Goal: Task Accomplishment & Management: Use online tool/utility

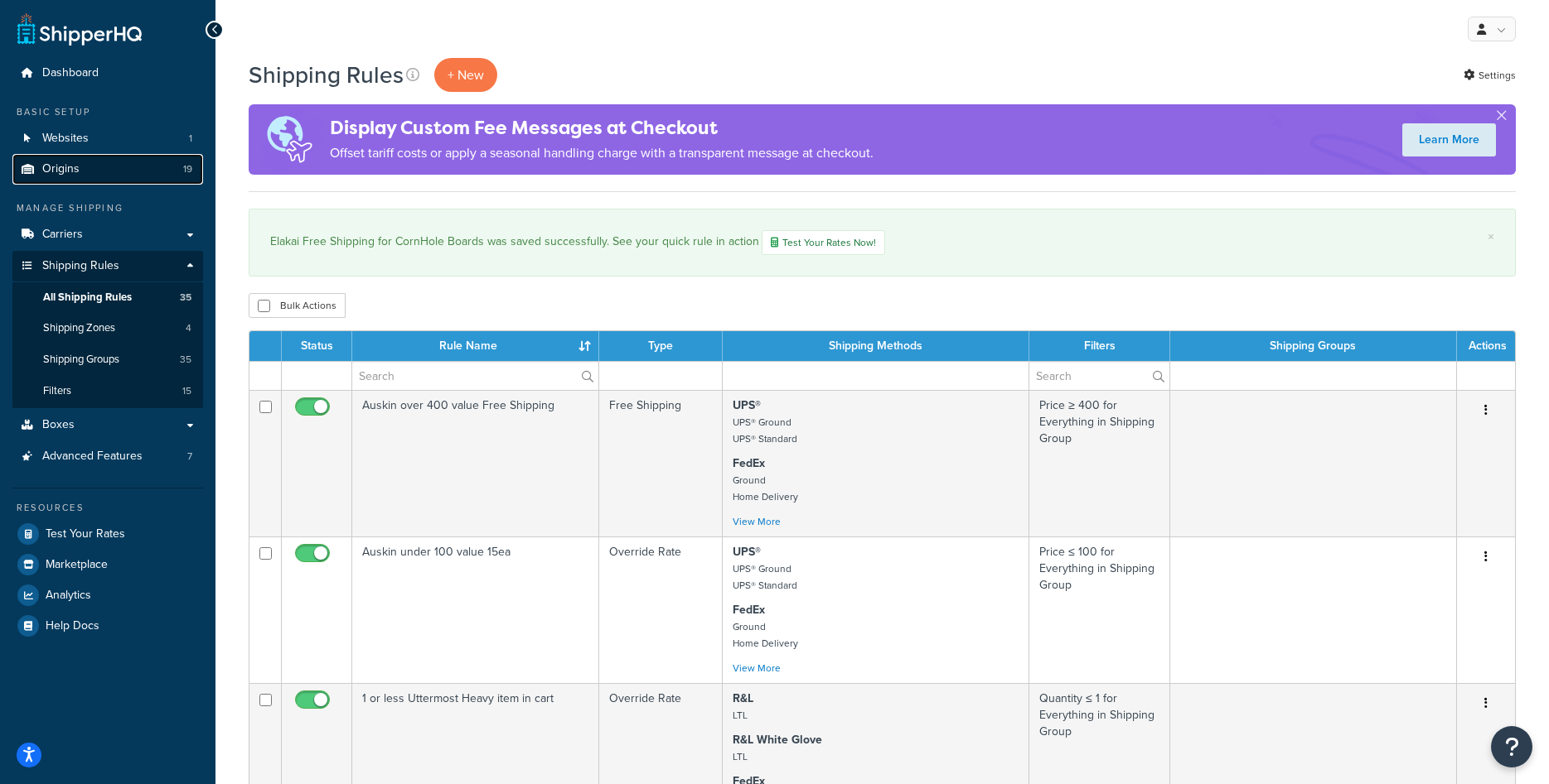
click at [73, 175] on span "Origins" at bounding box center [61, 170] width 37 height 14
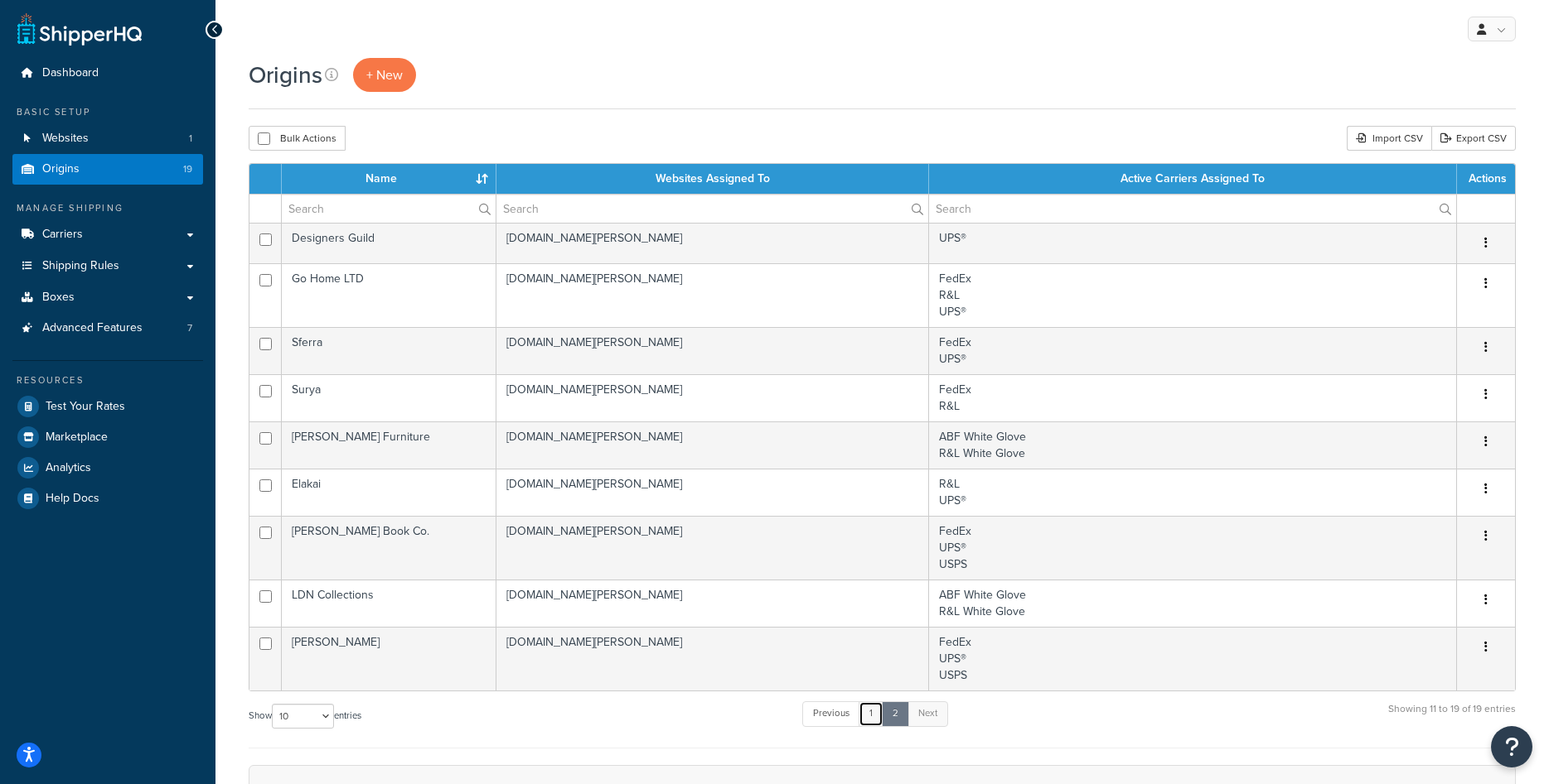
click at [878, 716] on link "1" at bounding box center [870, 714] width 25 height 25
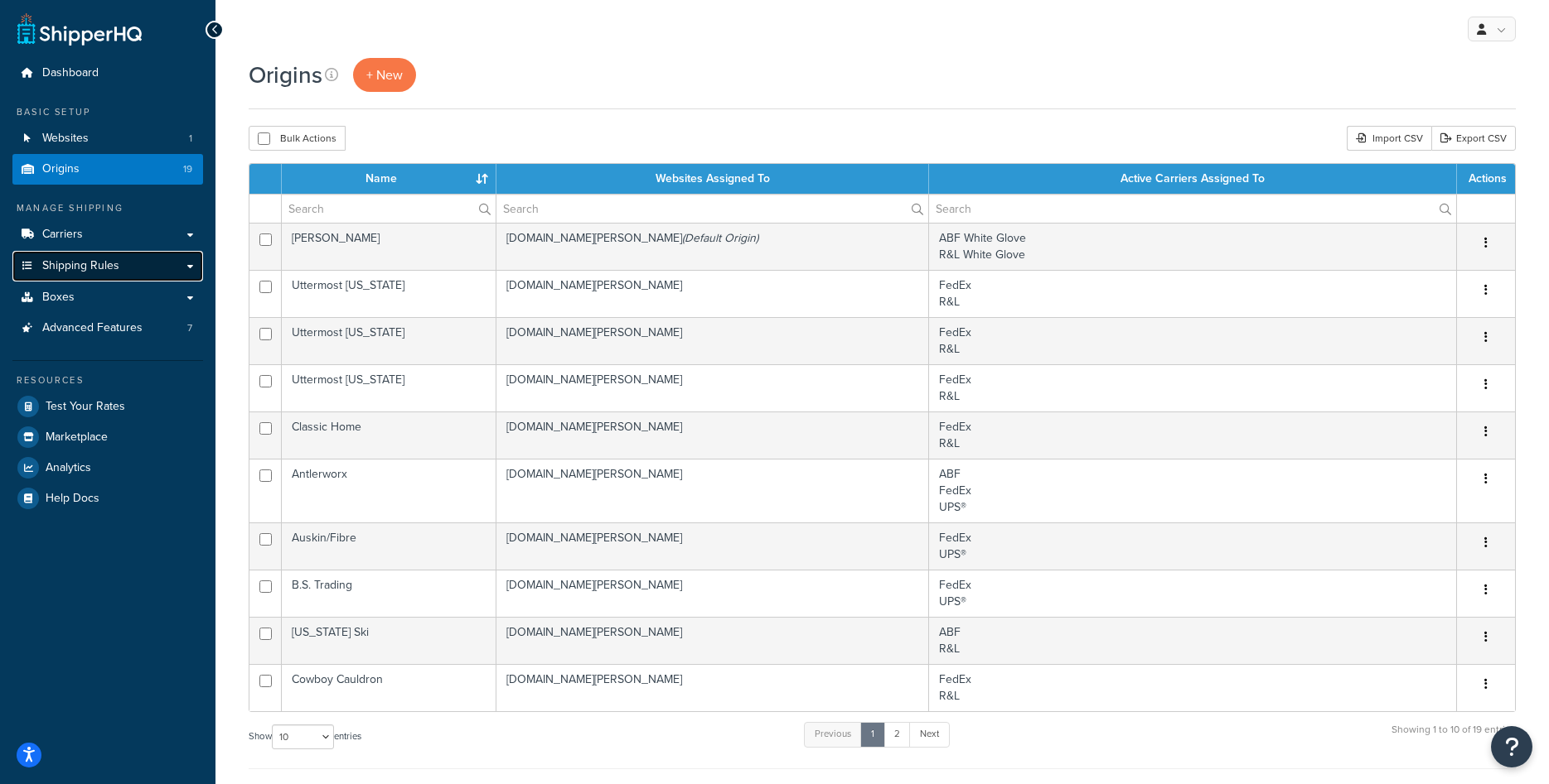
click at [94, 264] on span "Shipping Rules" at bounding box center [81, 266] width 77 height 14
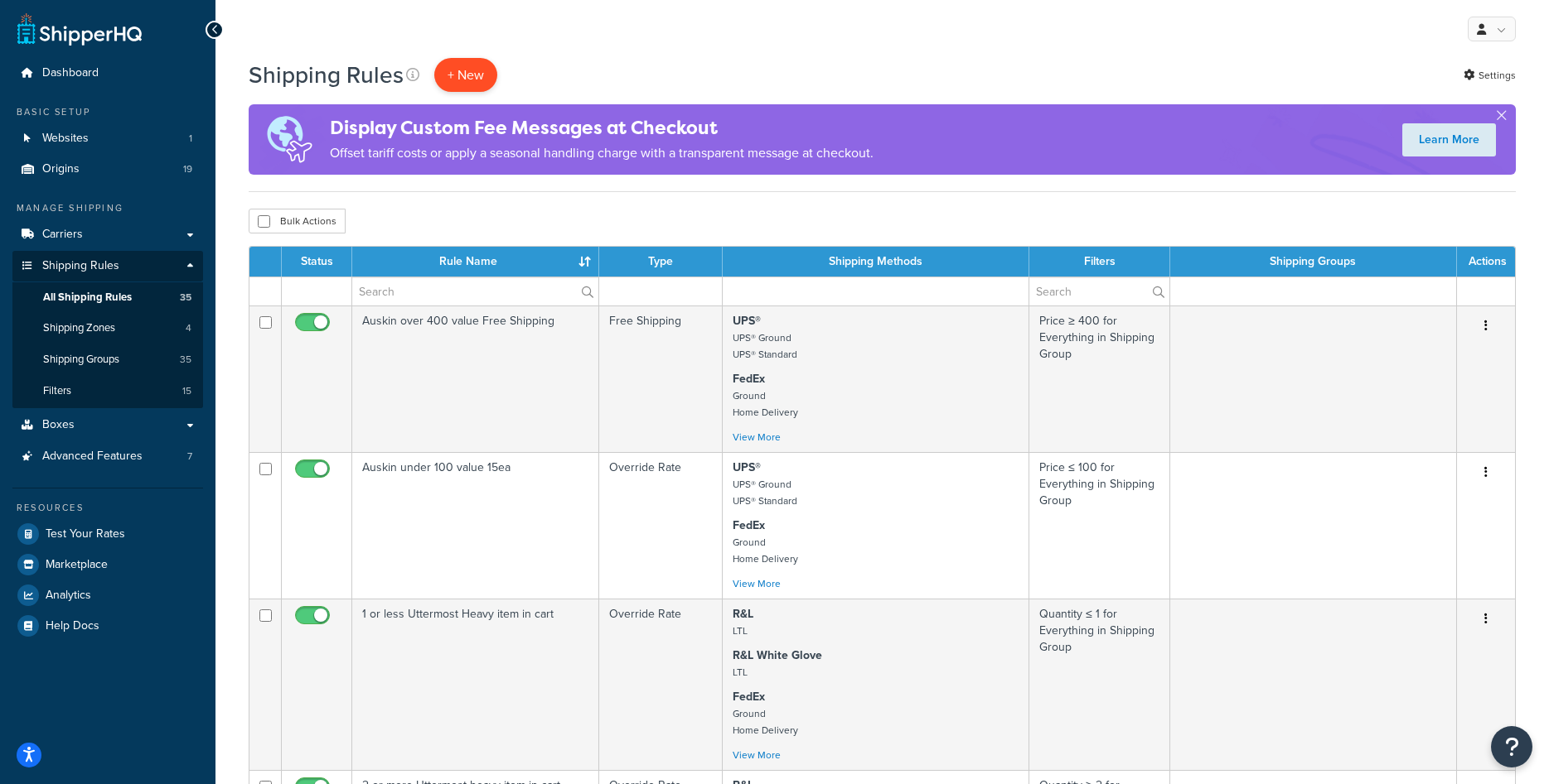
click at [470, 67] on p "+ New" at bounding box center [465, 75] width 63 height 34
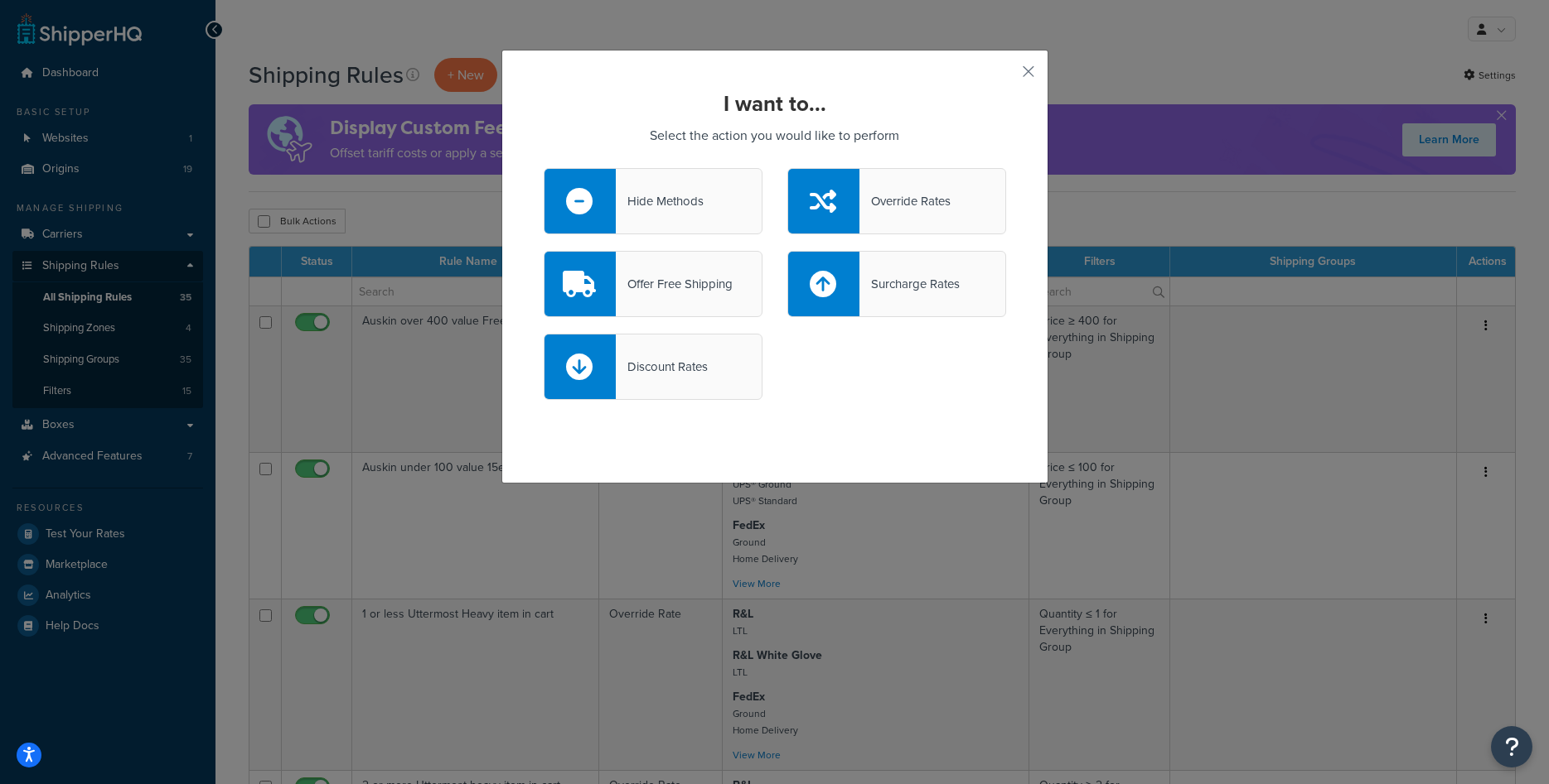
click at [897, 214] on div "Override Rates" at bounding box center [896, 201] width 219 height 66
click at [0, 0] on input "Override Rates" at bounding box center [0, 0] width 0 height 0
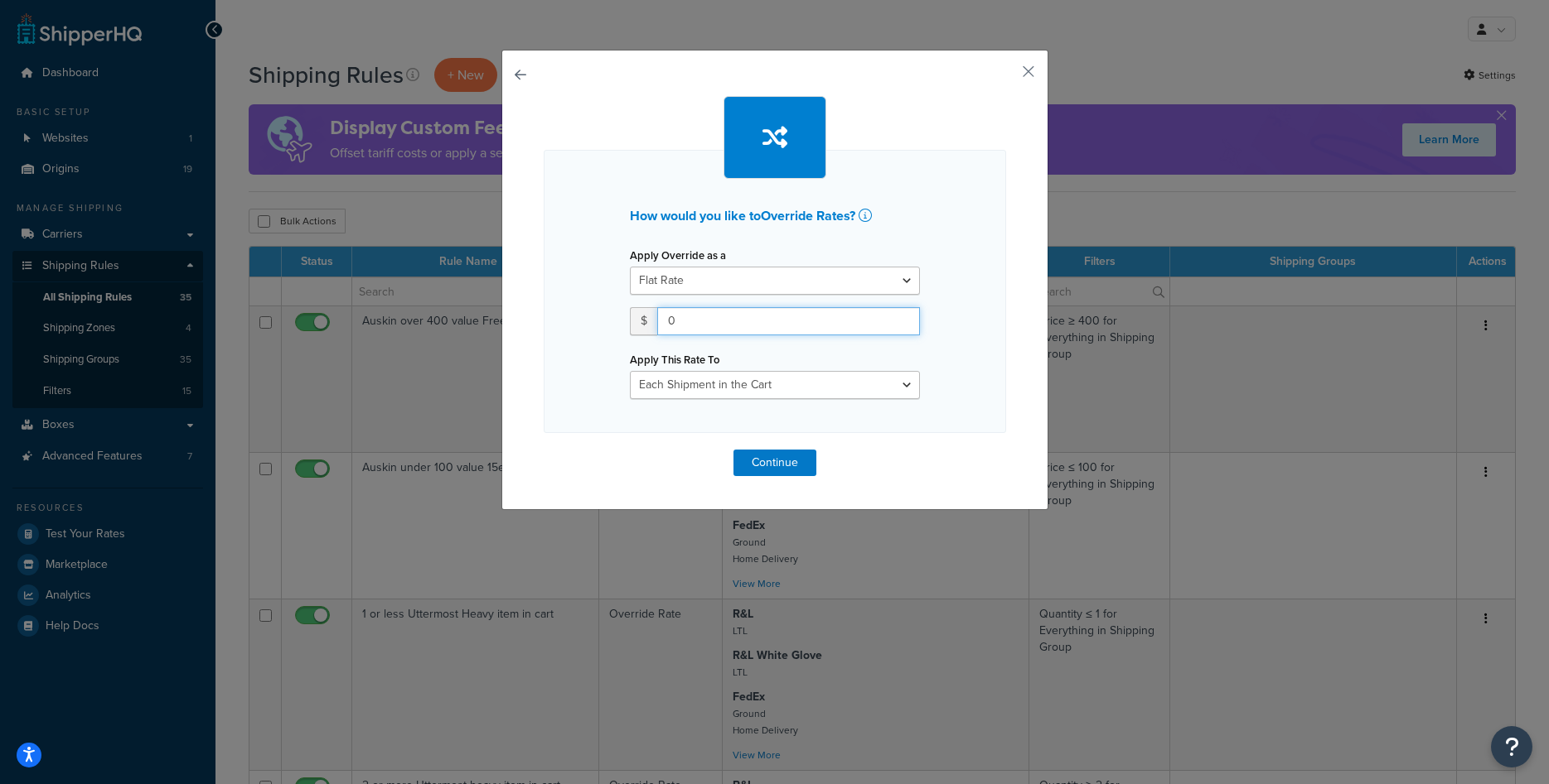
click at [732, 315] on input "0" at bounding box center [788, 321] width 263 height 28
click at [727, 327] on input "200" at bounding box center [788, 321] width 263 height 28
type input "175"
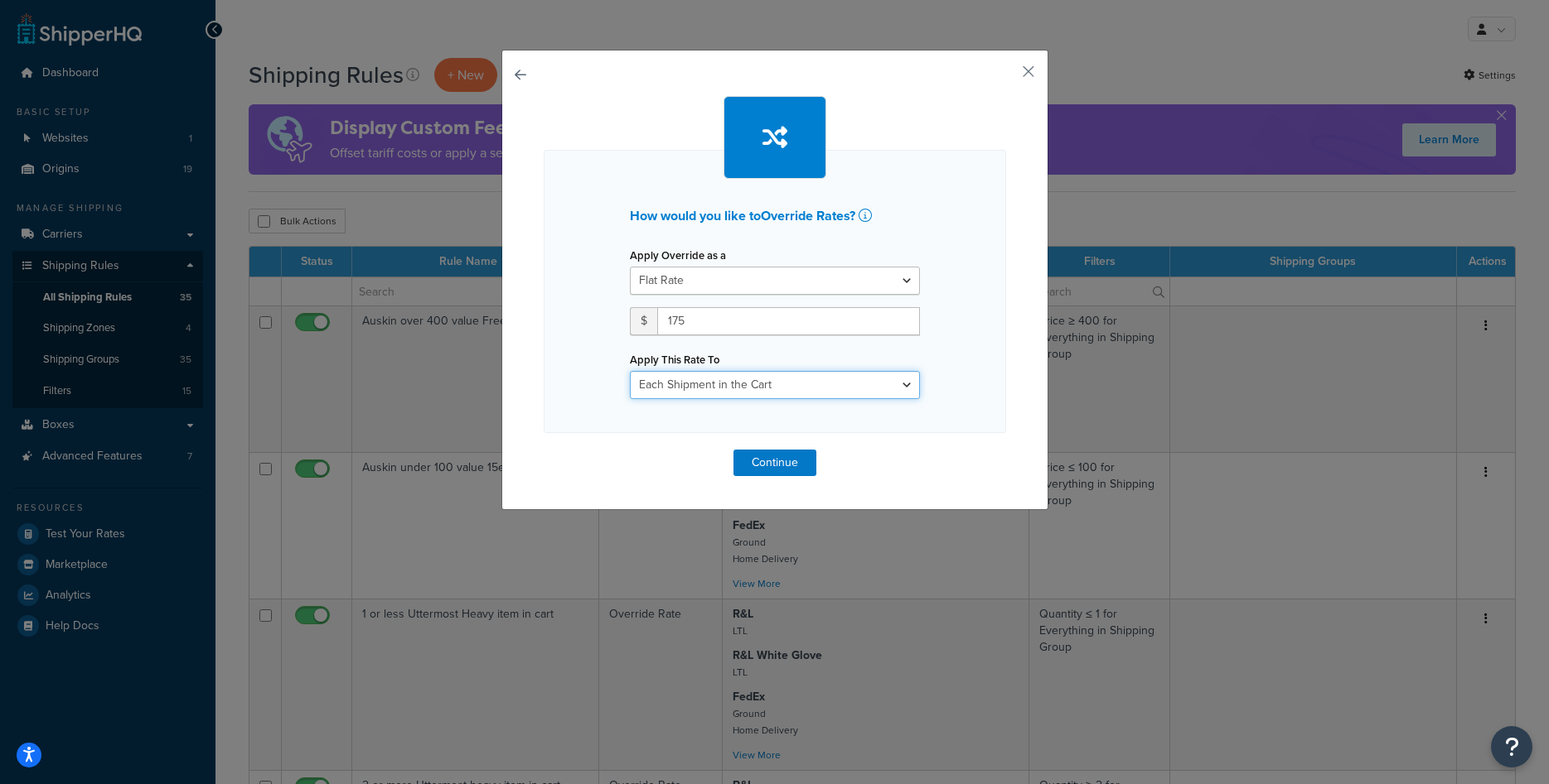
select select "ITEM"
click option "Each Item within a Shipping Group" at bounding box center [0, 0] width 0 height 0
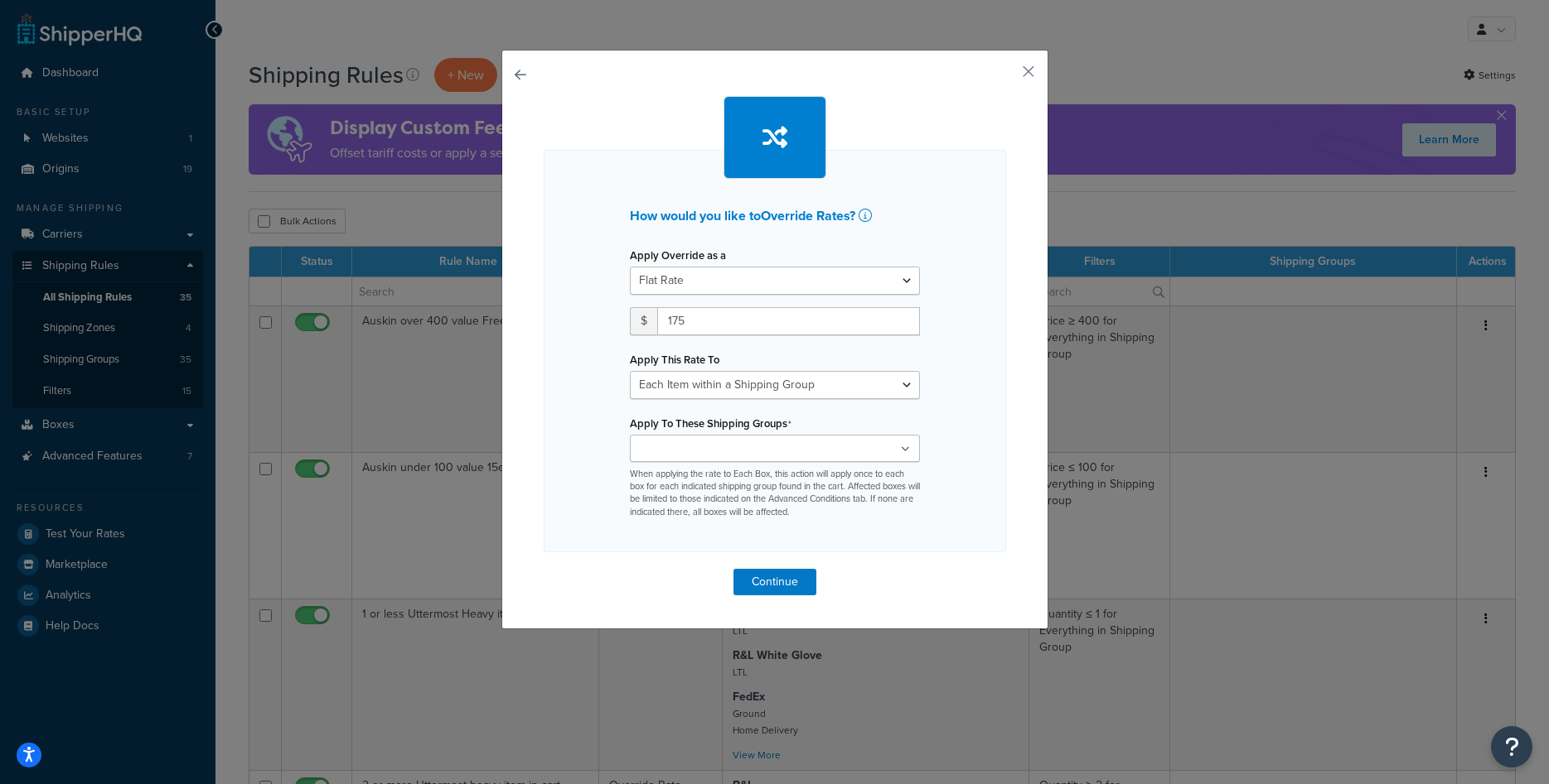
click at [731, 441] on input "Apply To These Shipping Groups" at bounding box center [708, 450] width 147 height 19
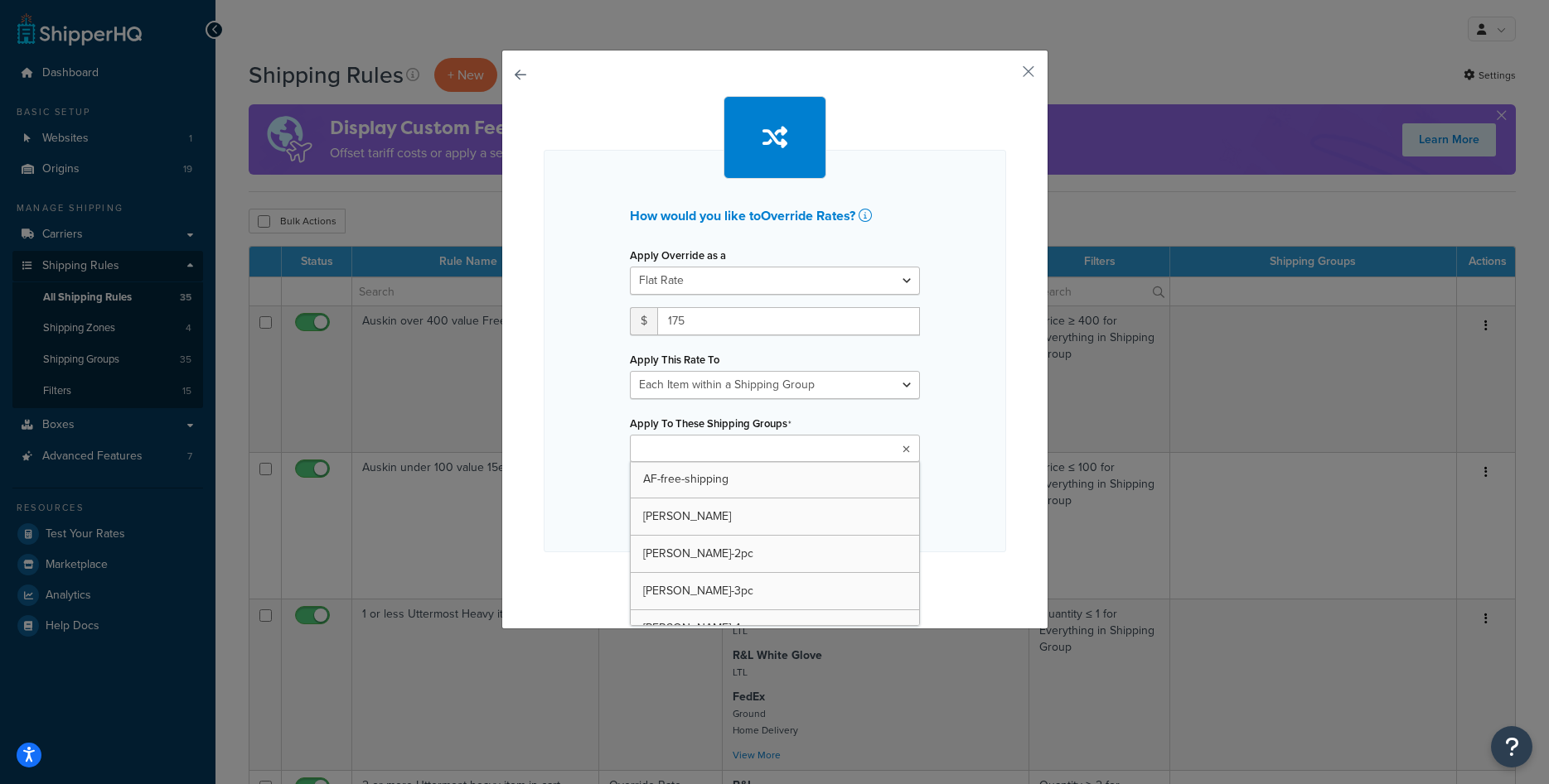
paste input "uttermost-200"
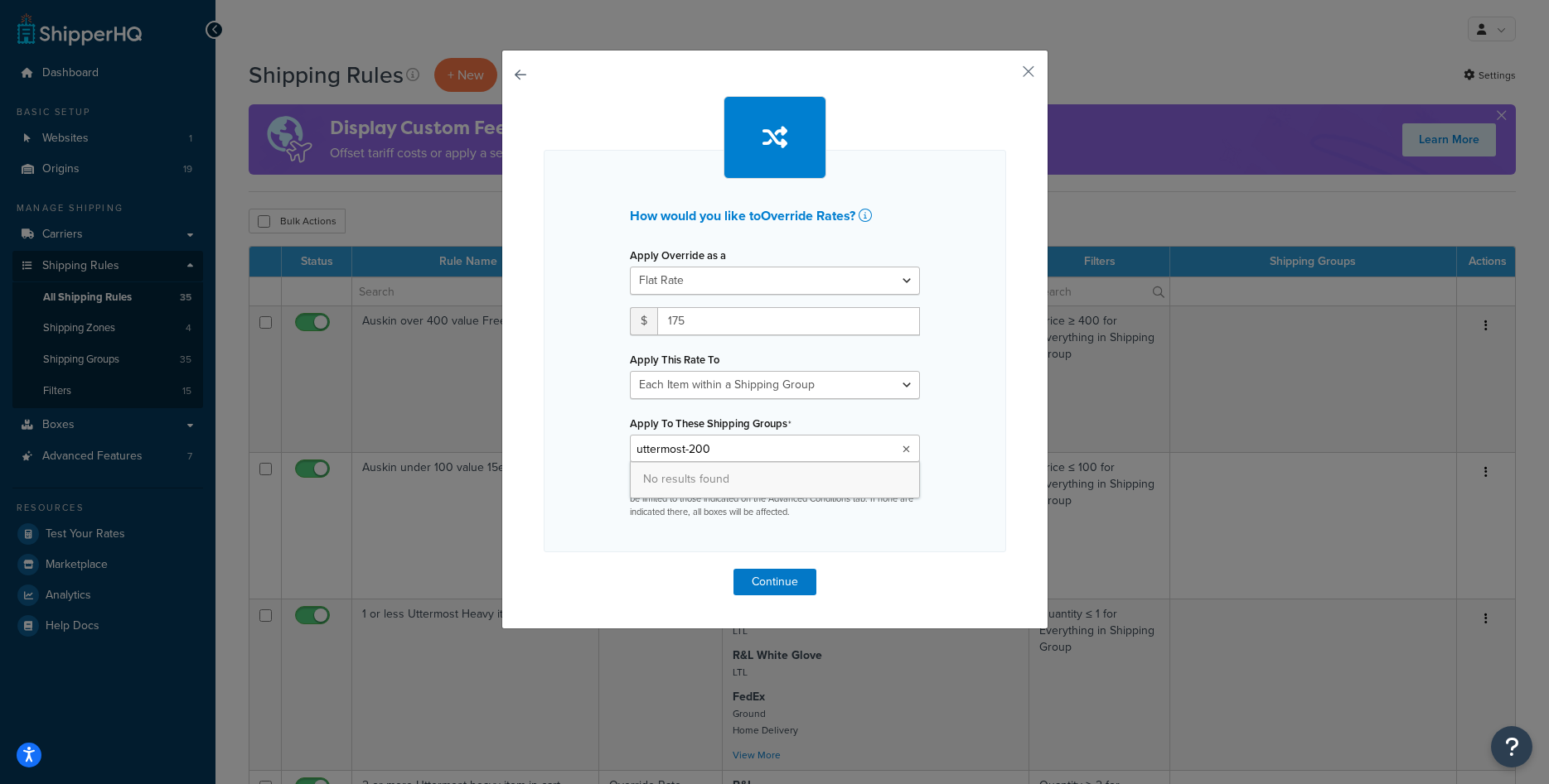
click at [731, 441] on input "uttermost-200" at bounding box center [708, 450] width 147 height 19
click at [729, 441] on input "uttermost-200" at bounding box center [708, 450] width 147 height 19
type input "uttermost"
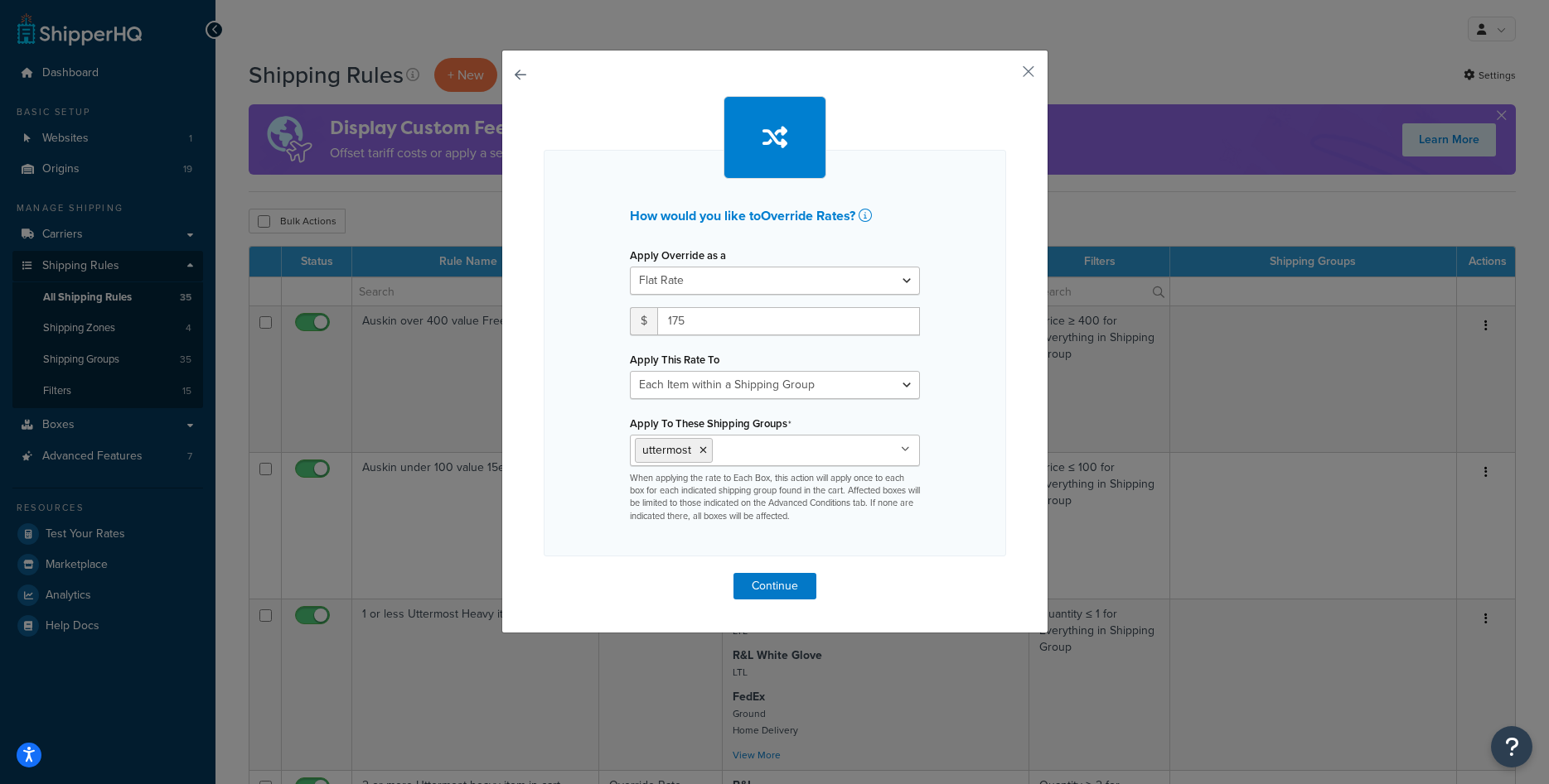
click at [991, 480] on div "How would you like to Override Rates ? Apply Override as a Flat Rate Percentage…" at bounding box center [774, 353] width 462 height 407
click at [788, 583] on button "Continue" at bounding box center [775, 586] width 83 height 26
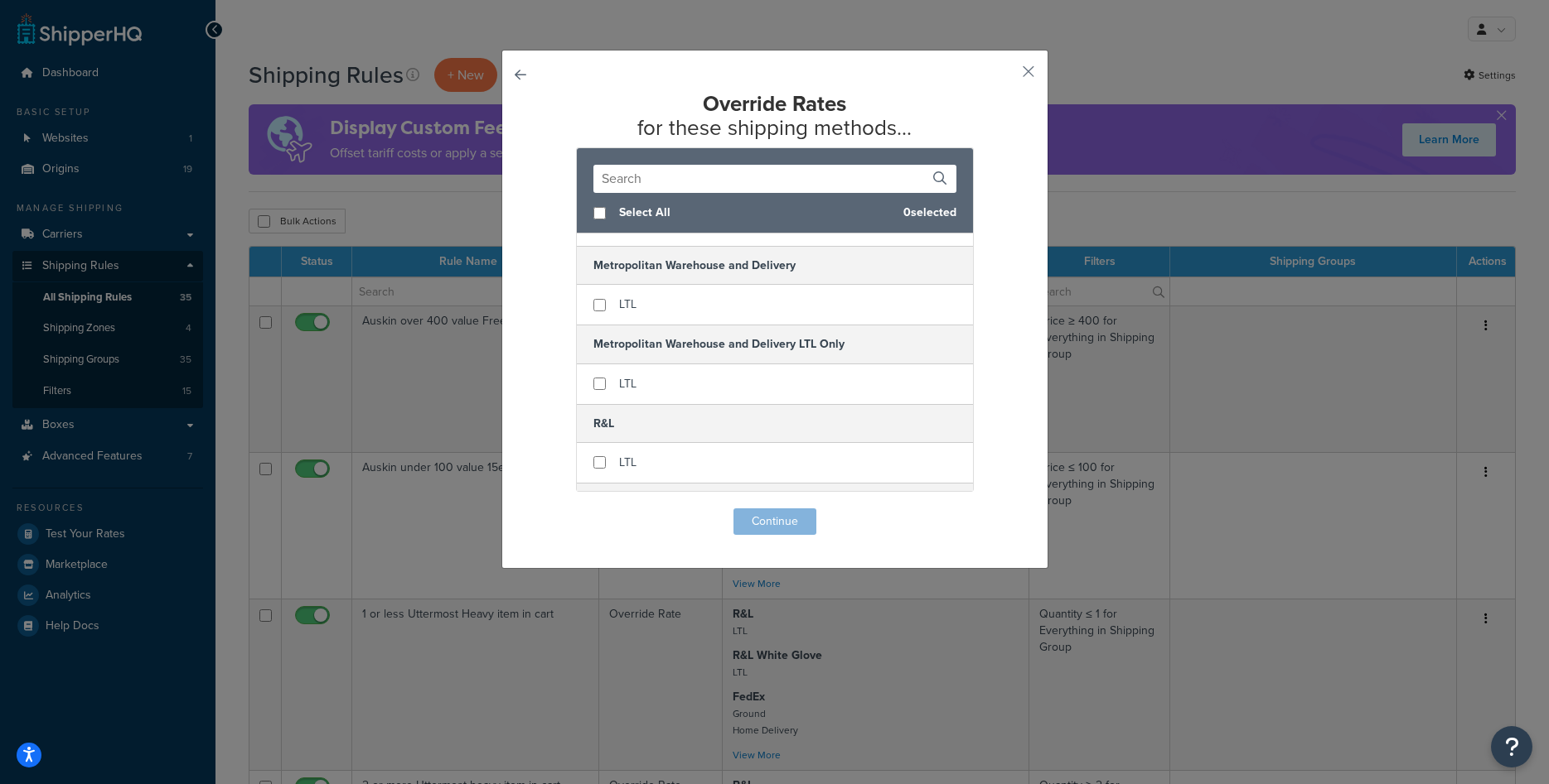
scroll to position [418, 0]
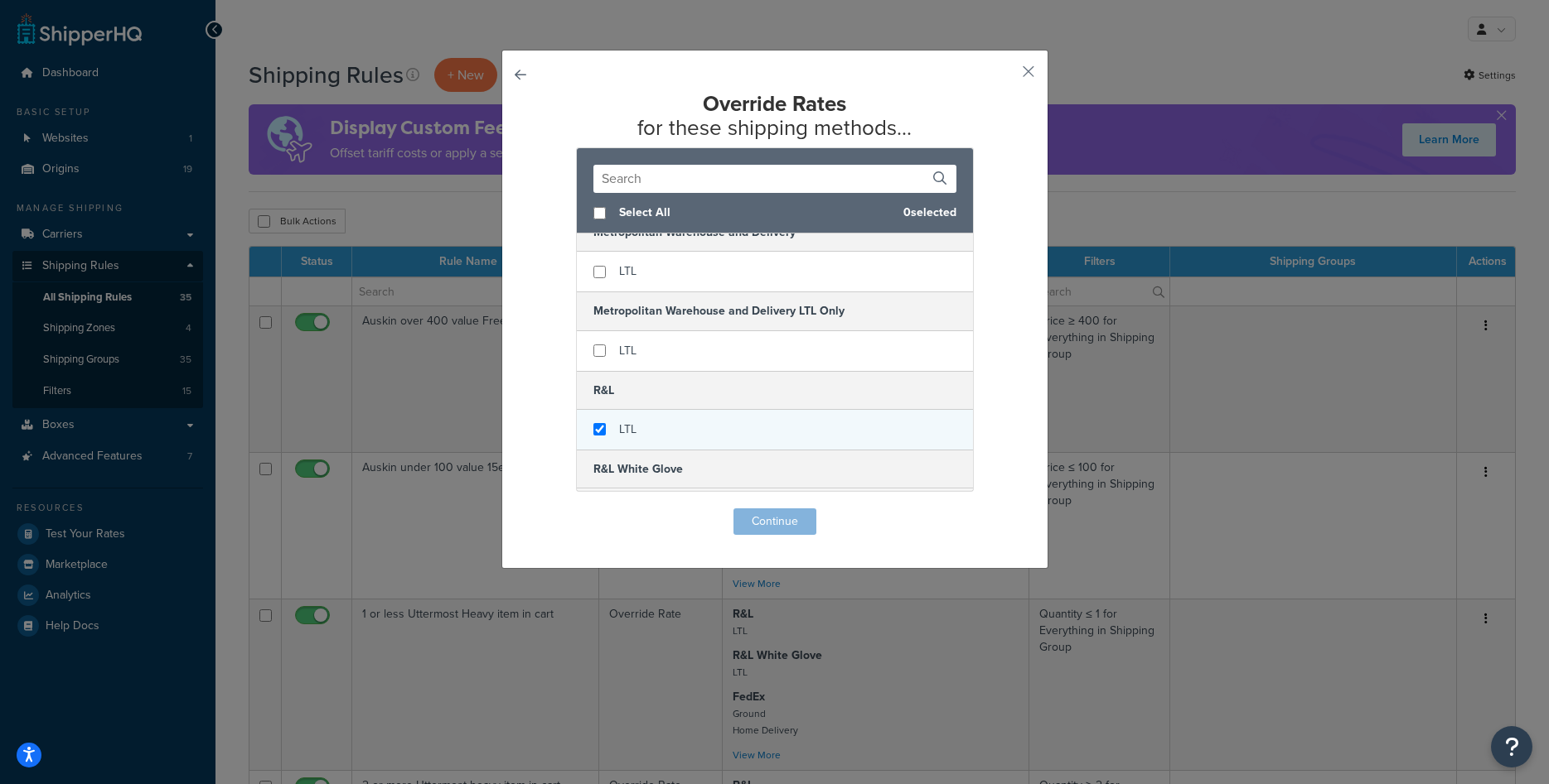
checkbox input "true"
click at [625, 433] on span "LTL" at bounding box center [627, 429] width 18 height 18
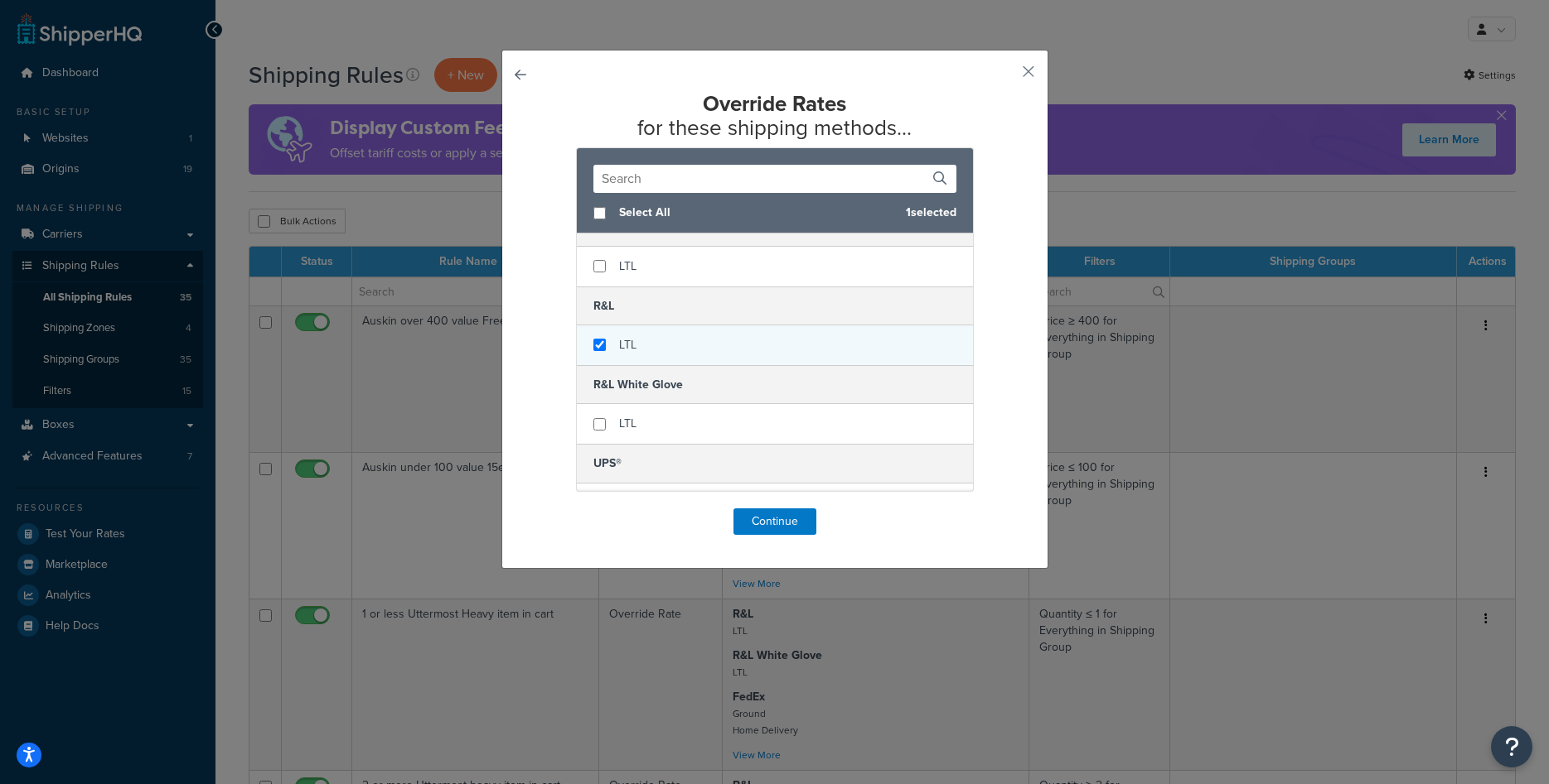
scroll to position [626, 0]
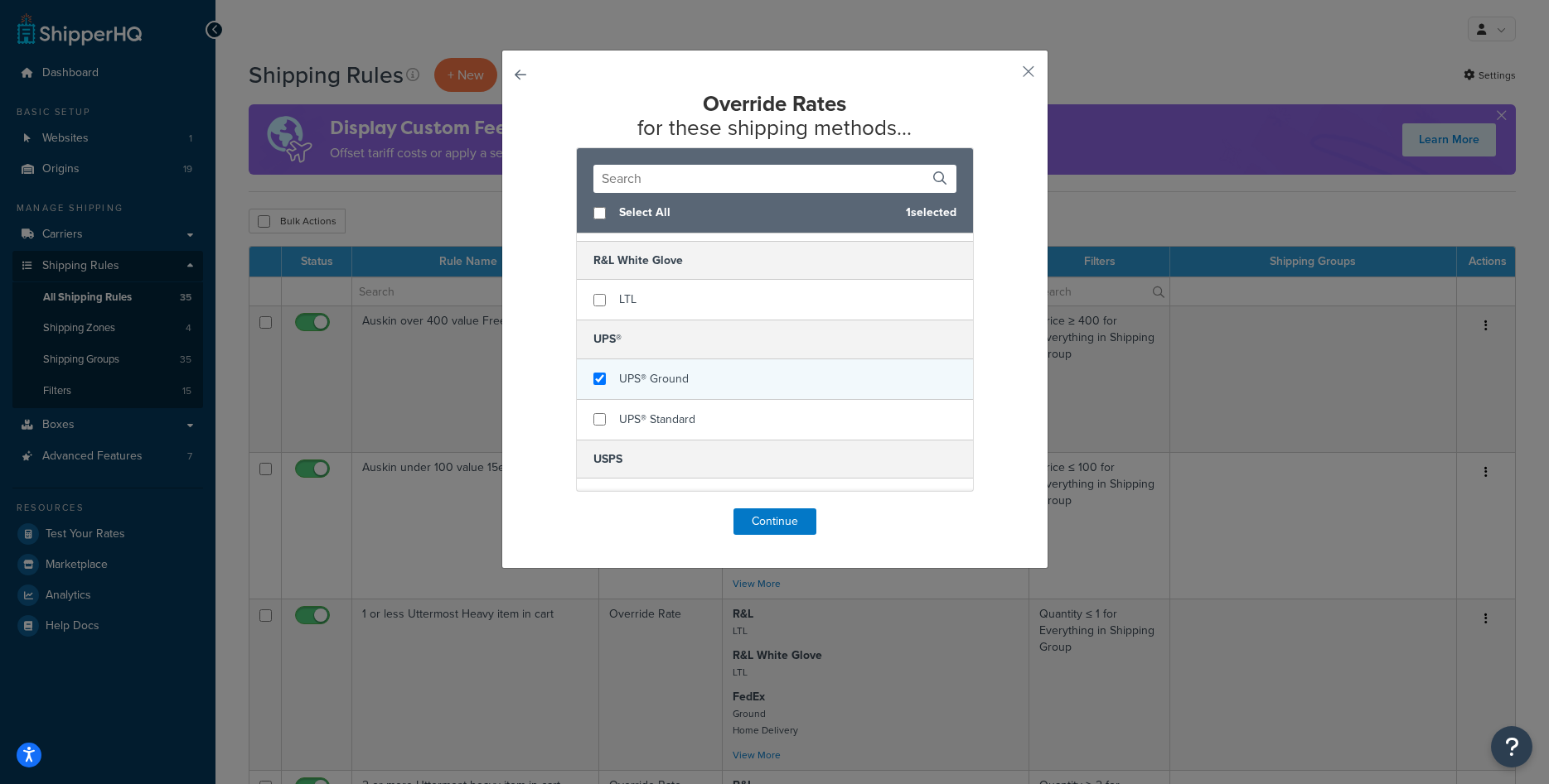
checkbox input "true"
click at [649, 375] on span "UPS® Ground" at bounding box center [654, 379] width 70 height 18
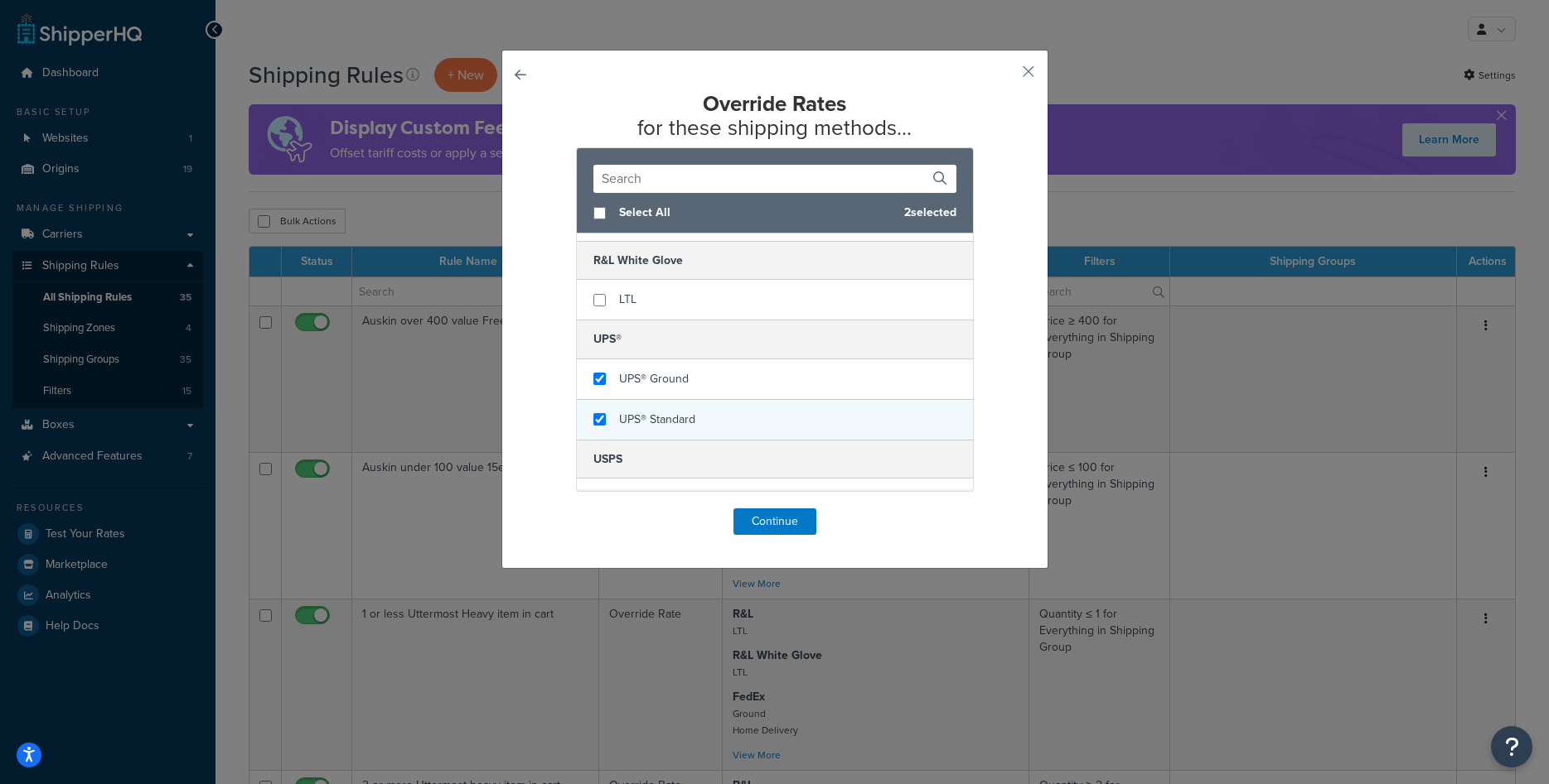
checkbox input "true"
click at [664, 423] on span "UPS® Standard" at bounding box center [657, 420] width 76 height 18
click at [783, 528] on button "Continue" at bounding box center [775, 521] width 83 height 26
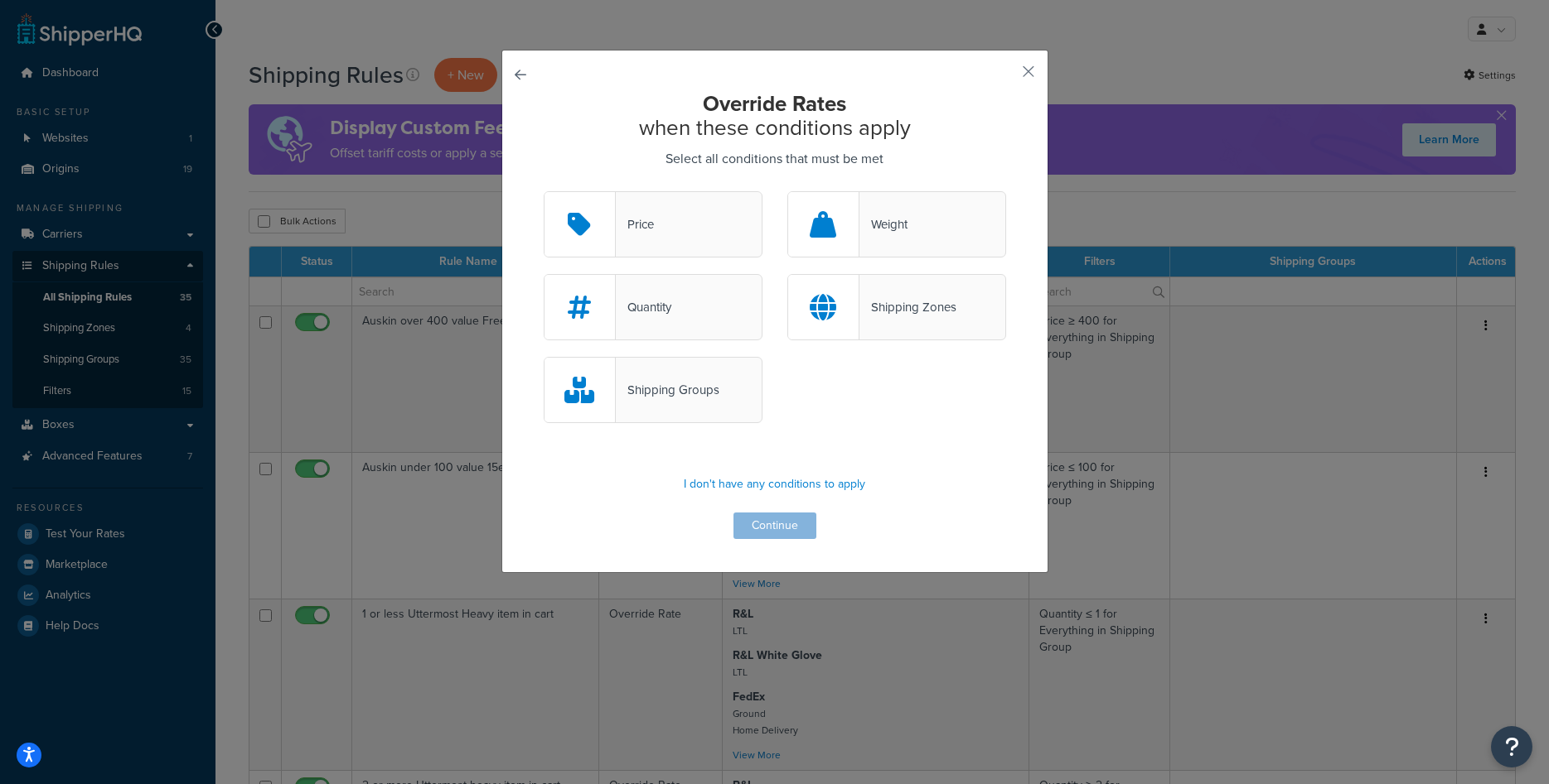
click at [705, 396] on div "Shipping Groups" at bounding box center [667, 390] width 103 height 23
click at [0, 0] on input "Shipping Groups" at bounding box center [0, 0] width 0 height 0
click at [757, 529] on button "Continue" at bounding box center [775, 525] width 83 height 26
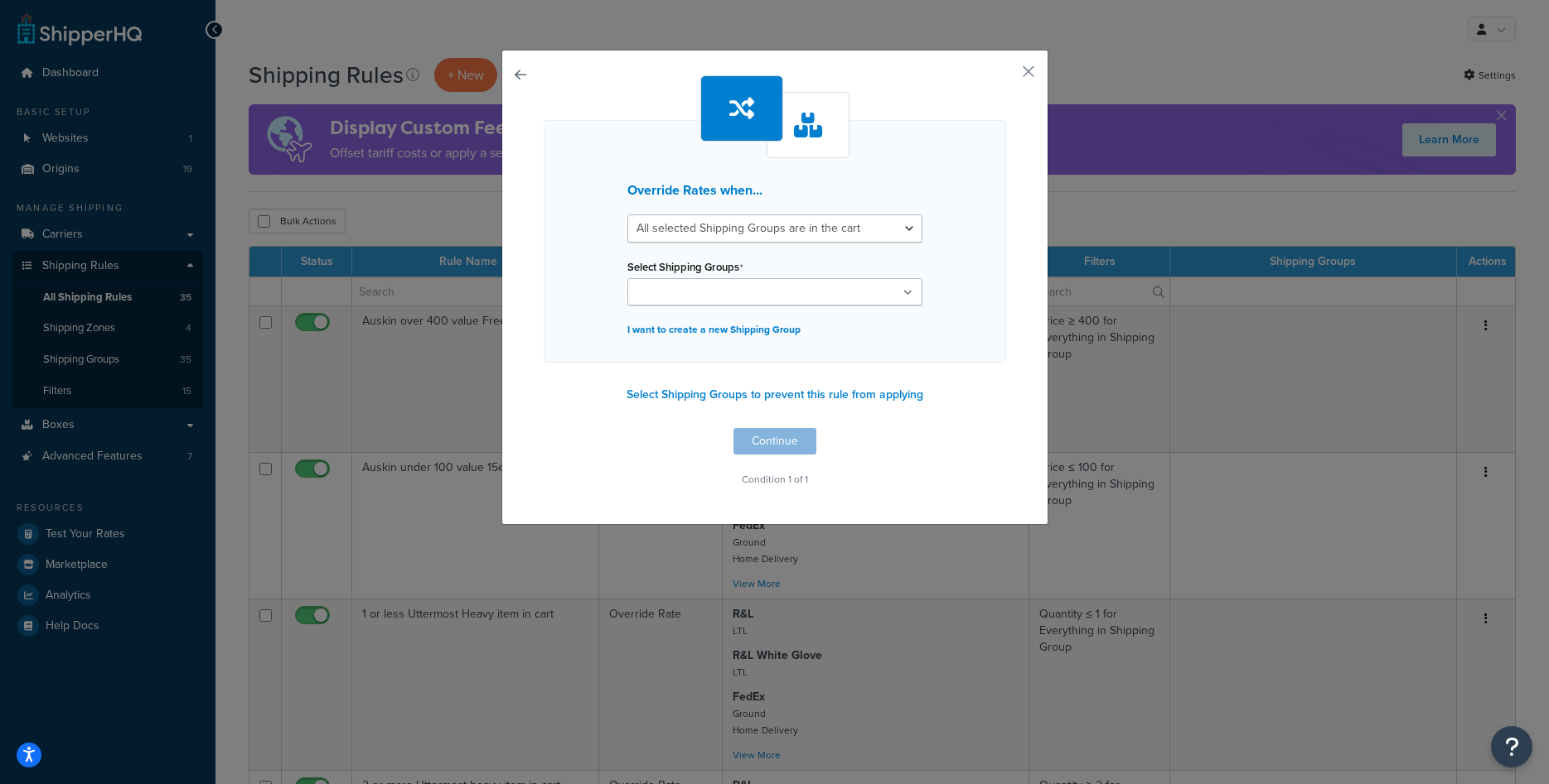
click at [760, 291] on input "Select Shipping Groups" at bounding box center [705, 293] width 147 height 19
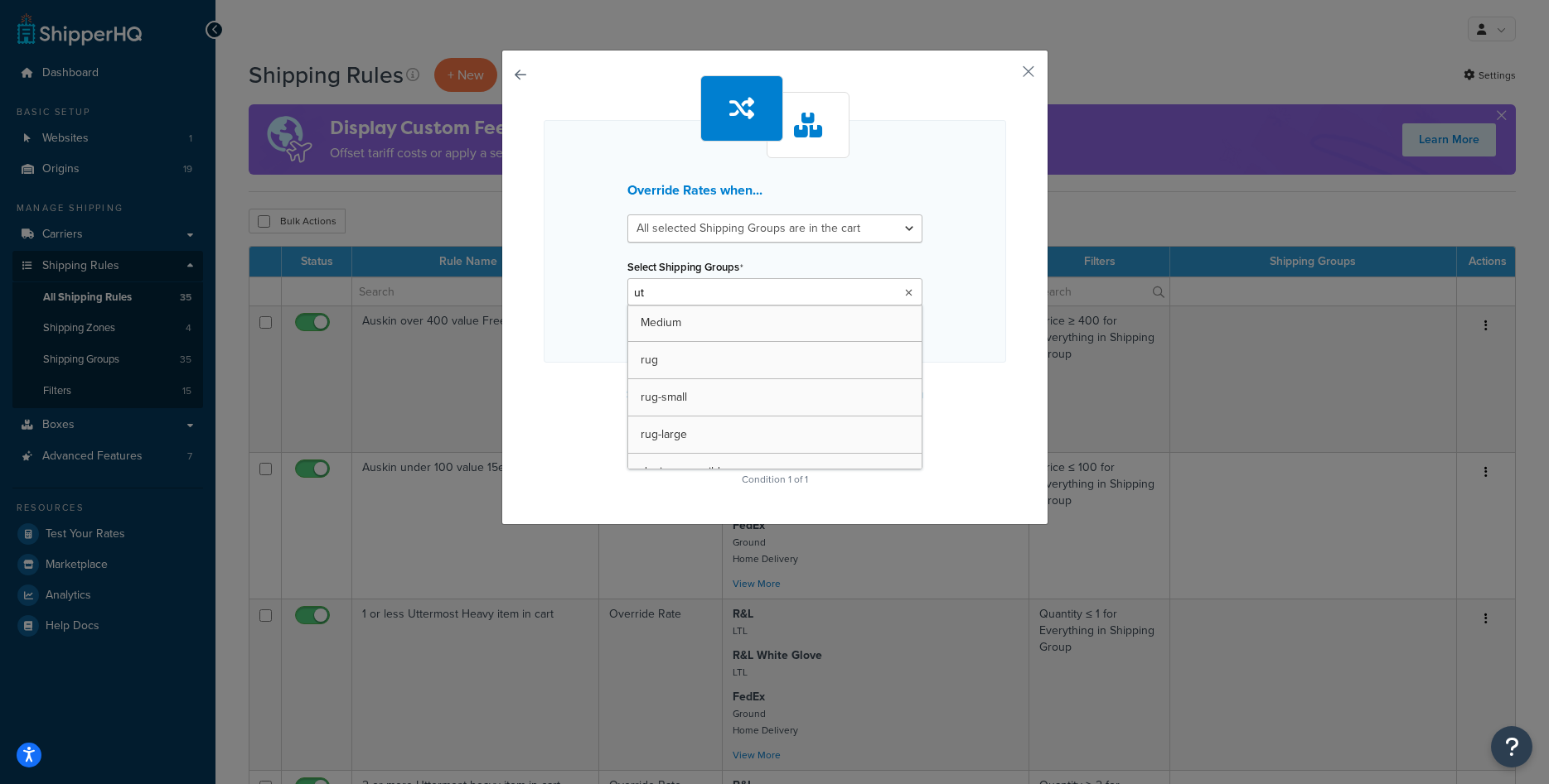
type input "utt"
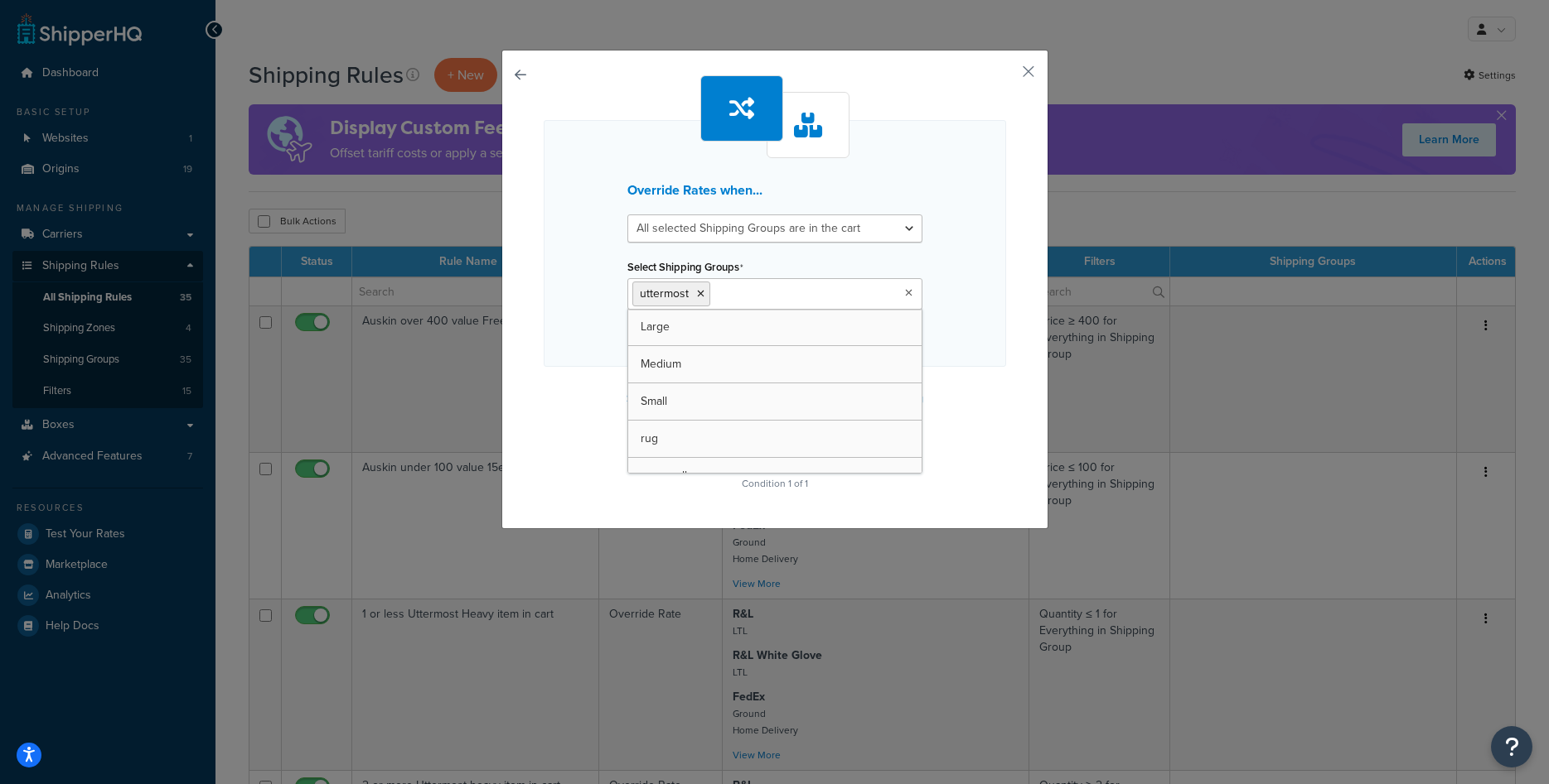
click at [931, 339] on div "Override Rates when... All selected Shipping Groups are in the cart Any selecte…" at bounding box center [774, 243] width 462 height 247
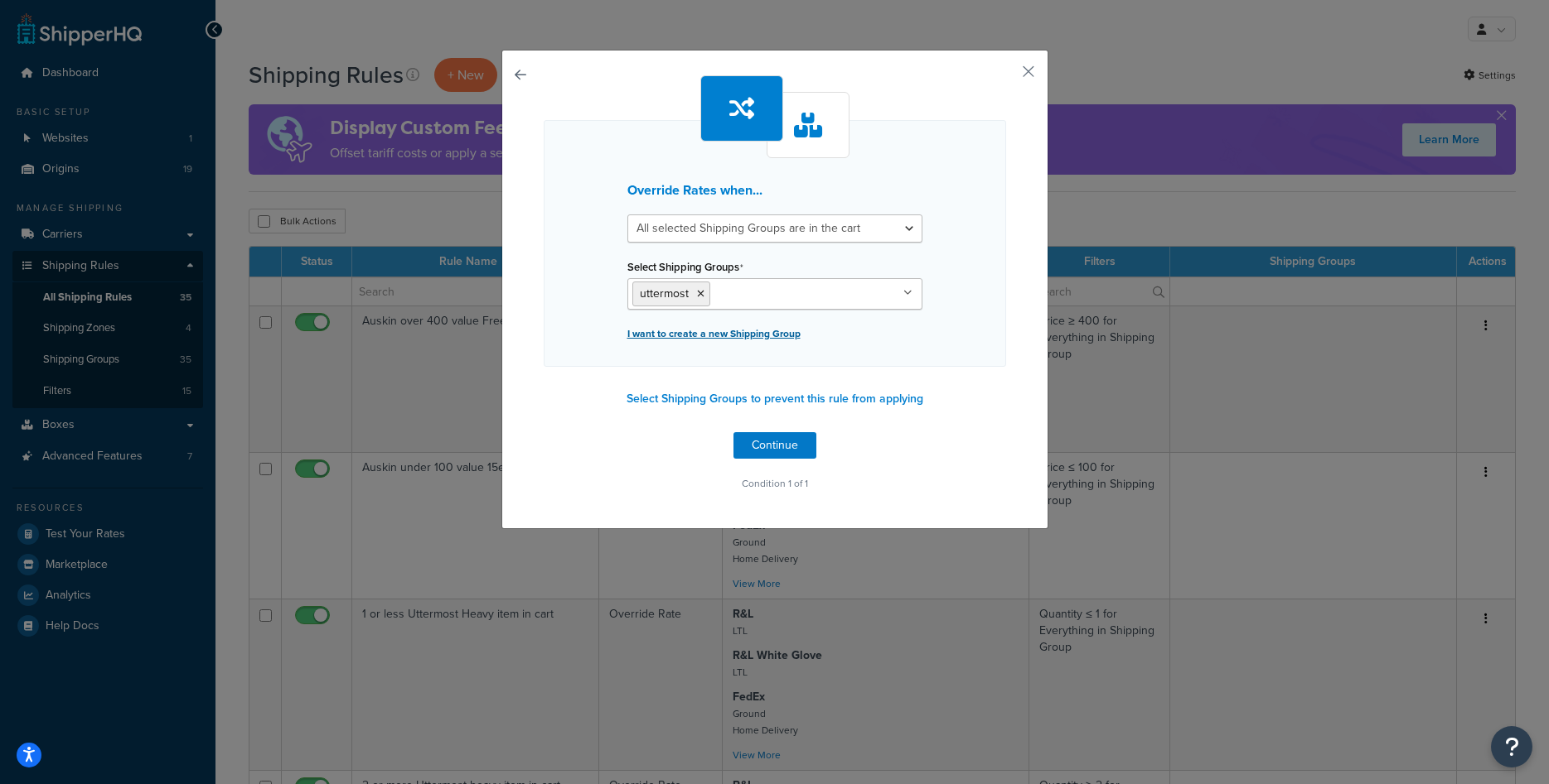
click at [738, 336] on p "I want to create a new Shipping Group" at bounding box center [775, 333] width 295 height 23
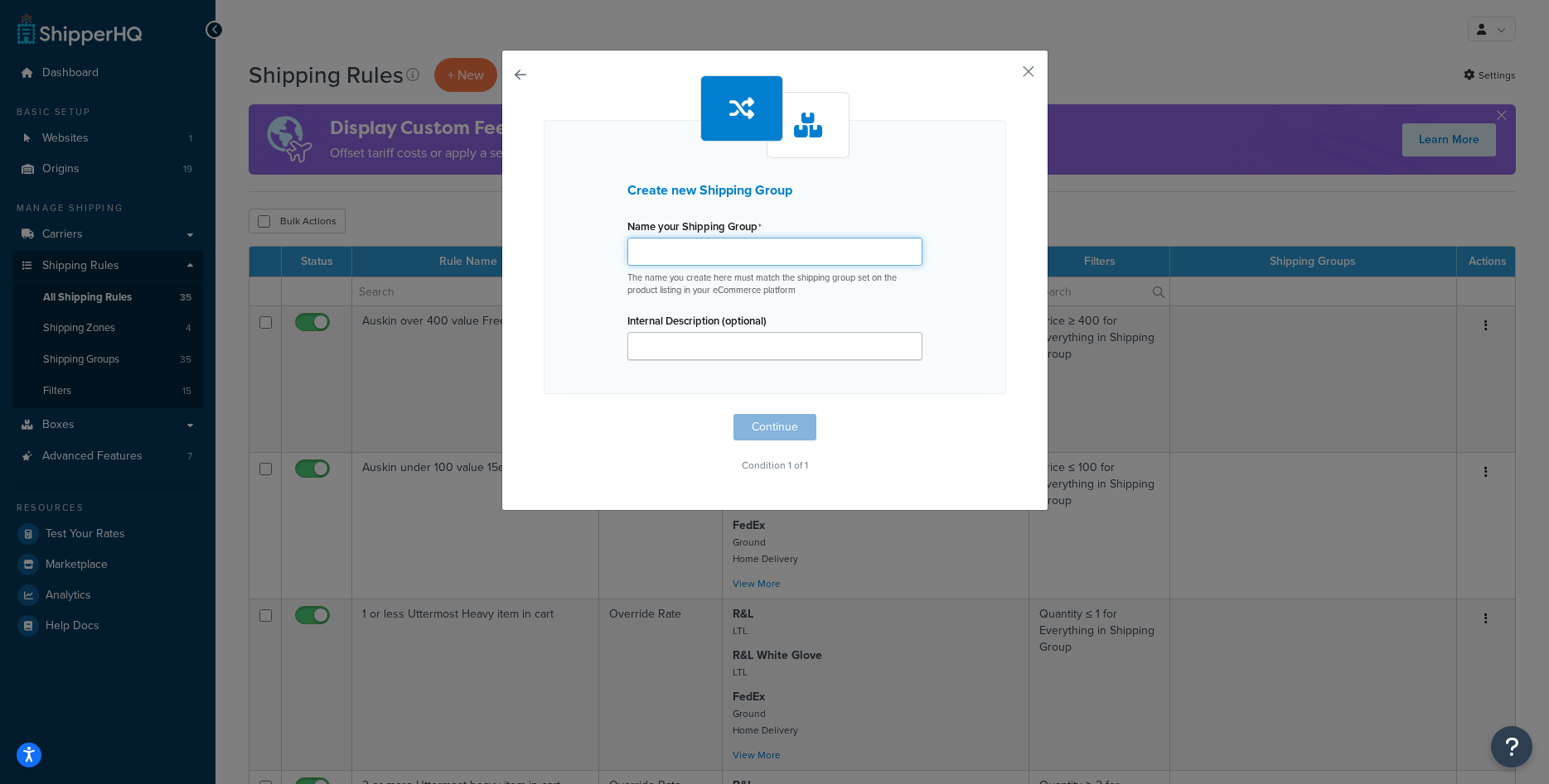
click at [721, 256] on input "Name your Shipping Group" at bounding box center [775, 251] width 295 height 28
paste input "uttermost-200"
type input "uttermost-200"
click at [766, 420] on button "Continue" at bounding box center [775, 427] width 83 height 26
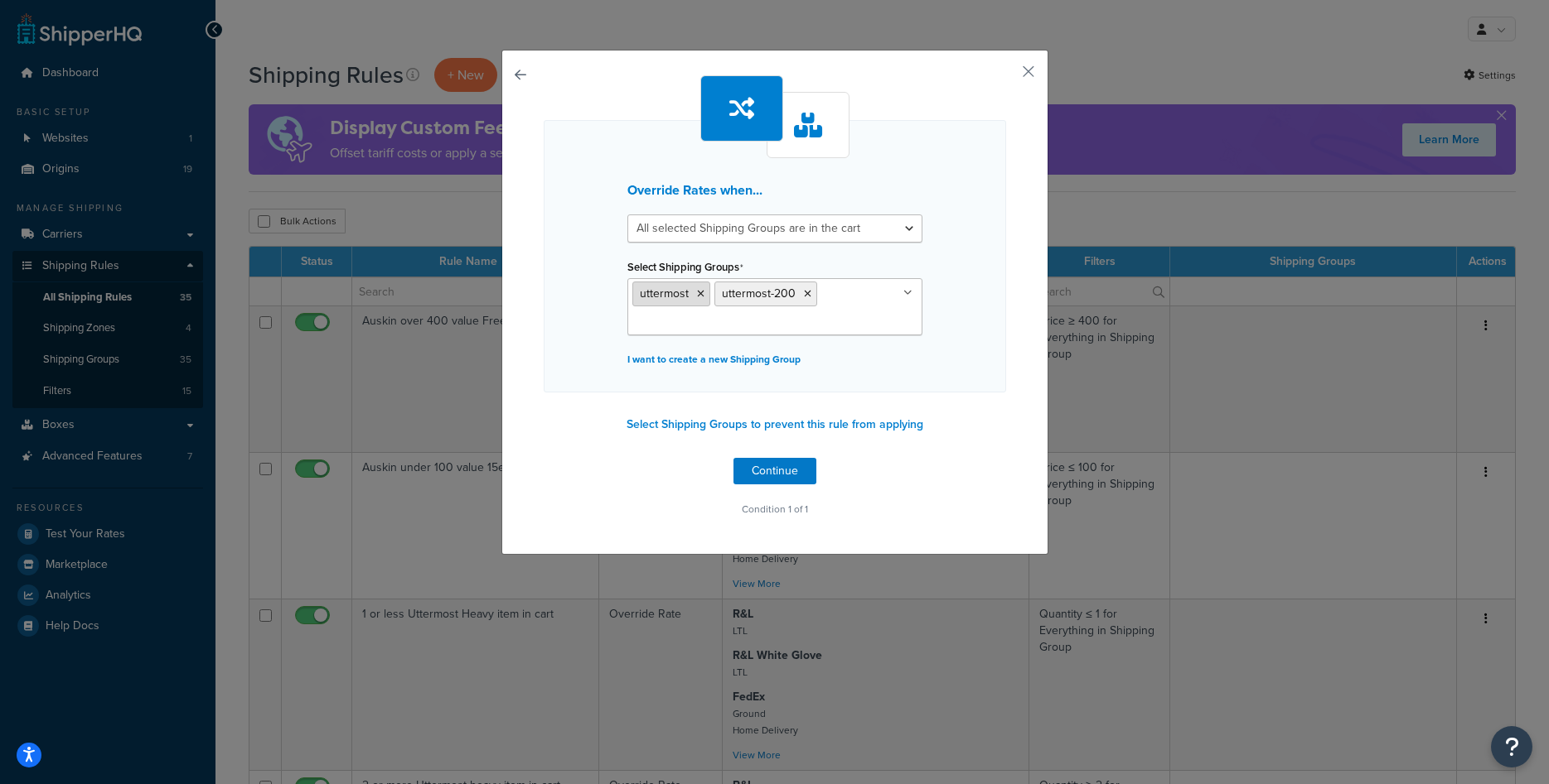
click at [699, 290] on icon at bounding box center [700, 294] width 8 height 10
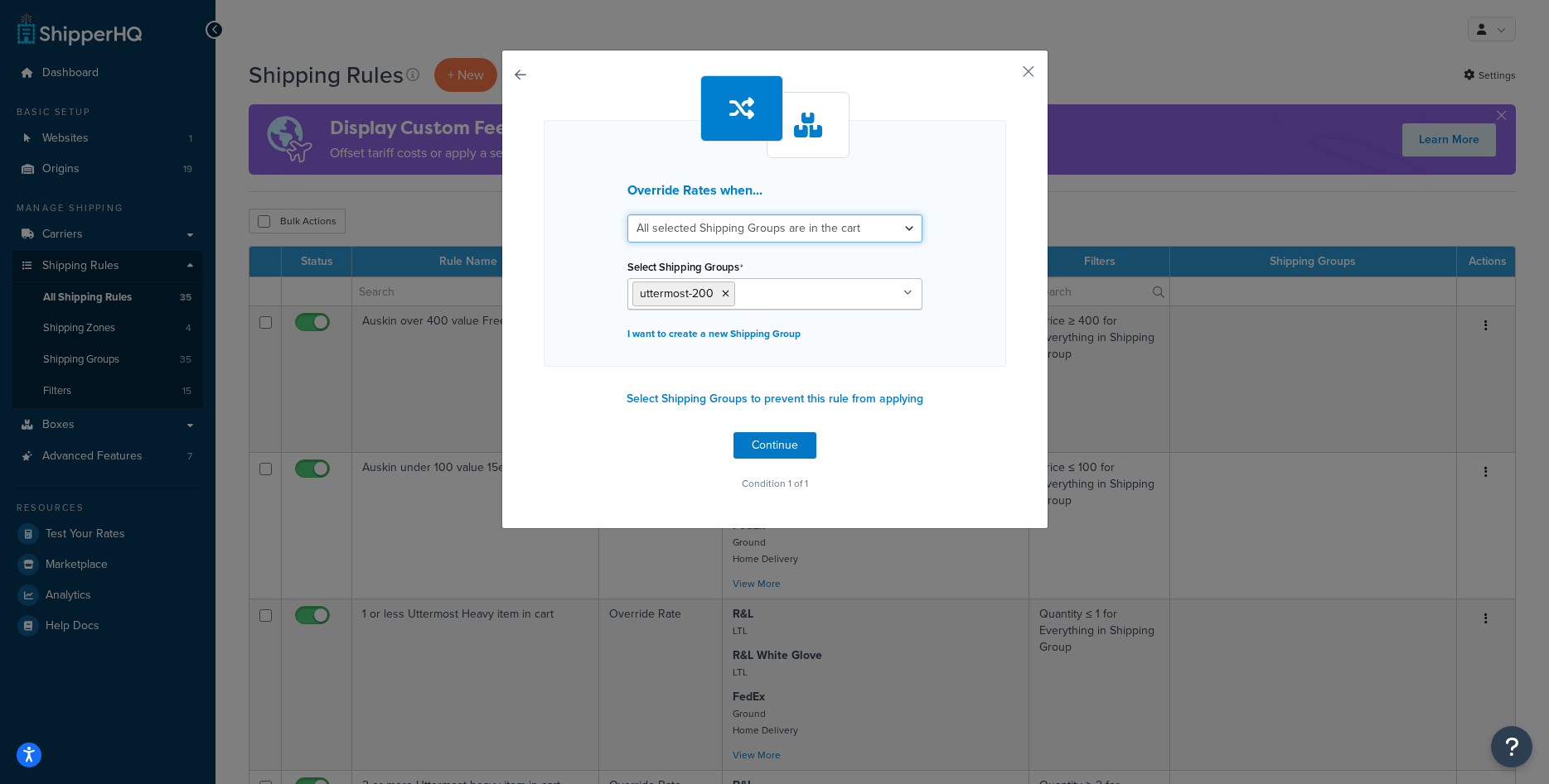
select select "any"
click option "Any selected Shipping Groups are in the cart" at bounding box center [0, 0] width 0 height 0
click at [554, 251] on div "Override Rates when... All selected Shipping Groups are in the cart Any selecte…" at bounding box center [774, 243] width 462 height 247
click at [794, 459] on button "Continue" at bounding box center [775, 445] width 83 height 26
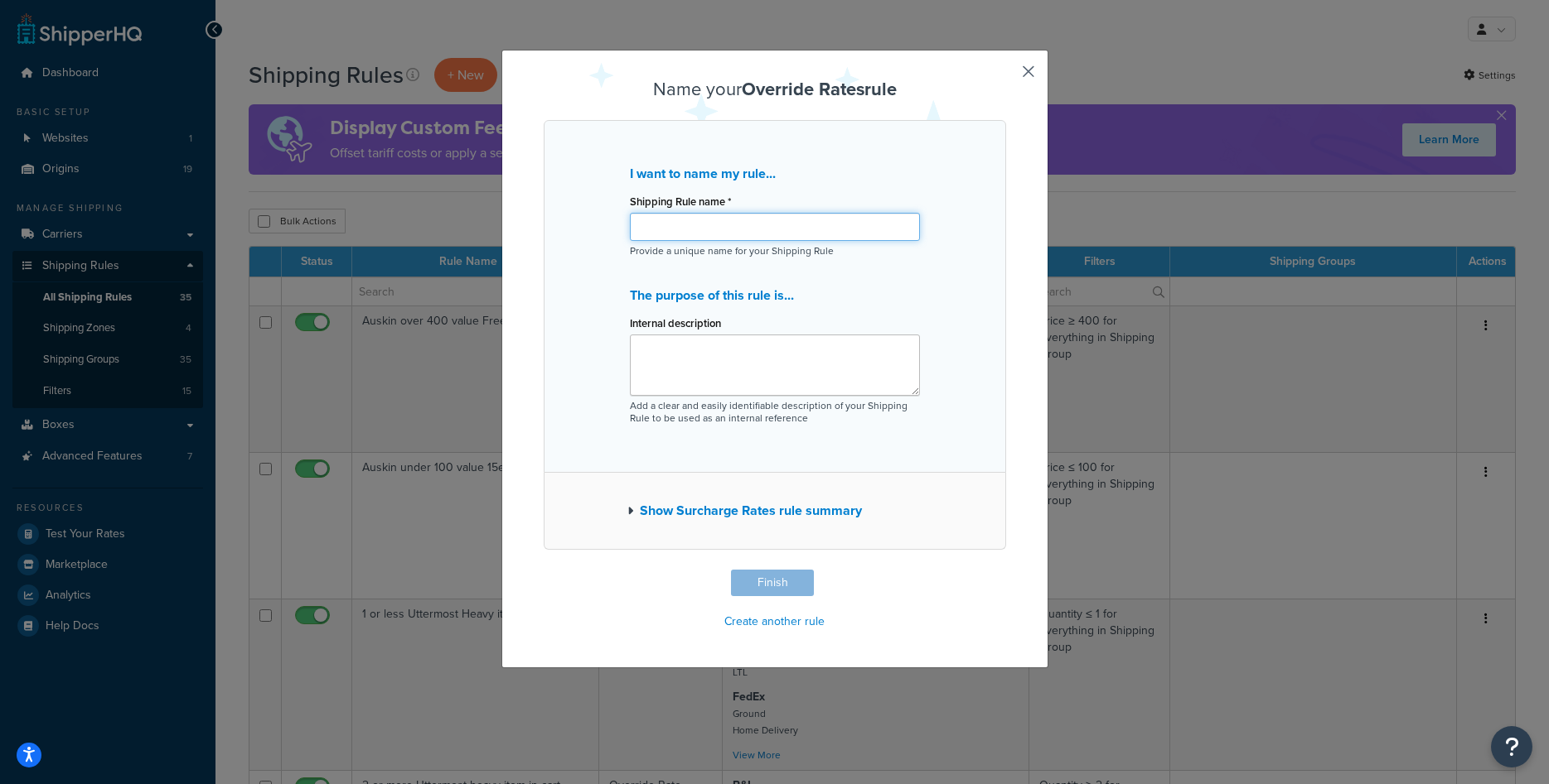
click at [770, 220] on input "Shipping Rule name *" at bounding box center [775, 226] width 290 height 28
type input "Uttermost Desk for 200ea"
click at [739, 361] on textarea "Internal description" at bounding box center [775, 365] width 290 height 61
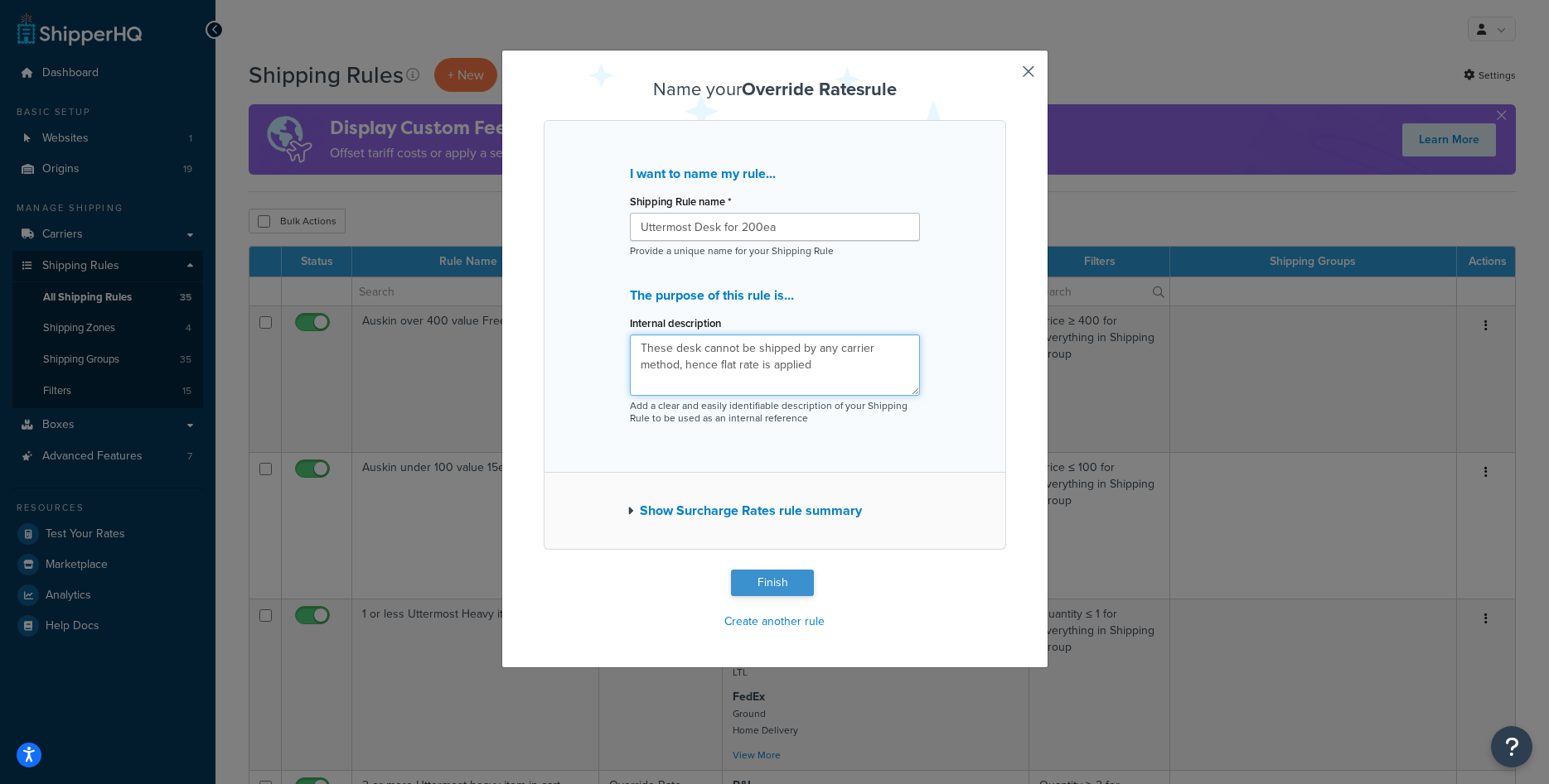
type textarea "These desk cannot be shipped by any carrier method, hence flat rate is applied"
click at [779, 592] on button "Finish" at bounding box center [772, 582] width 83 height 26
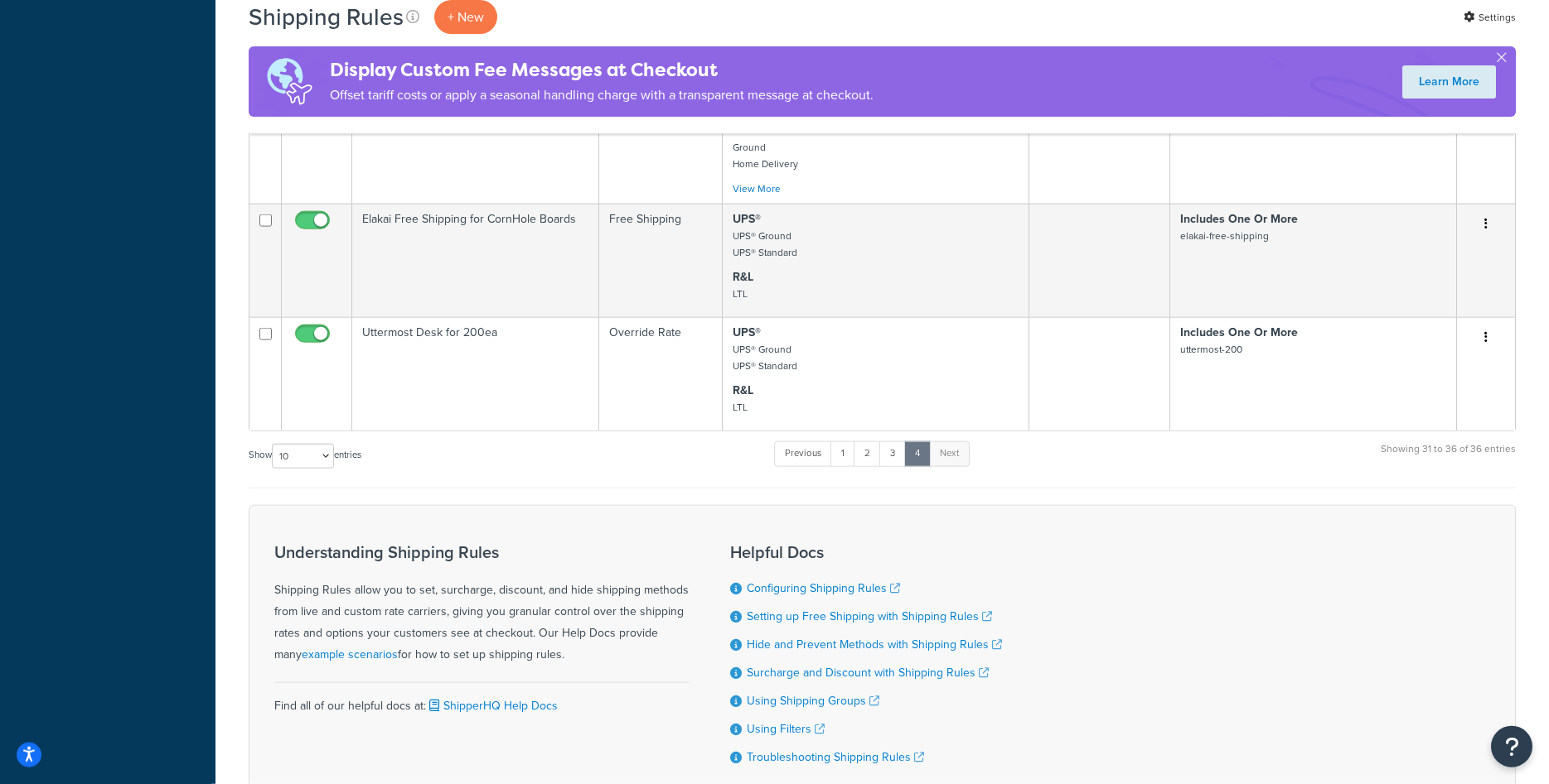
scroll to position [760, 0]
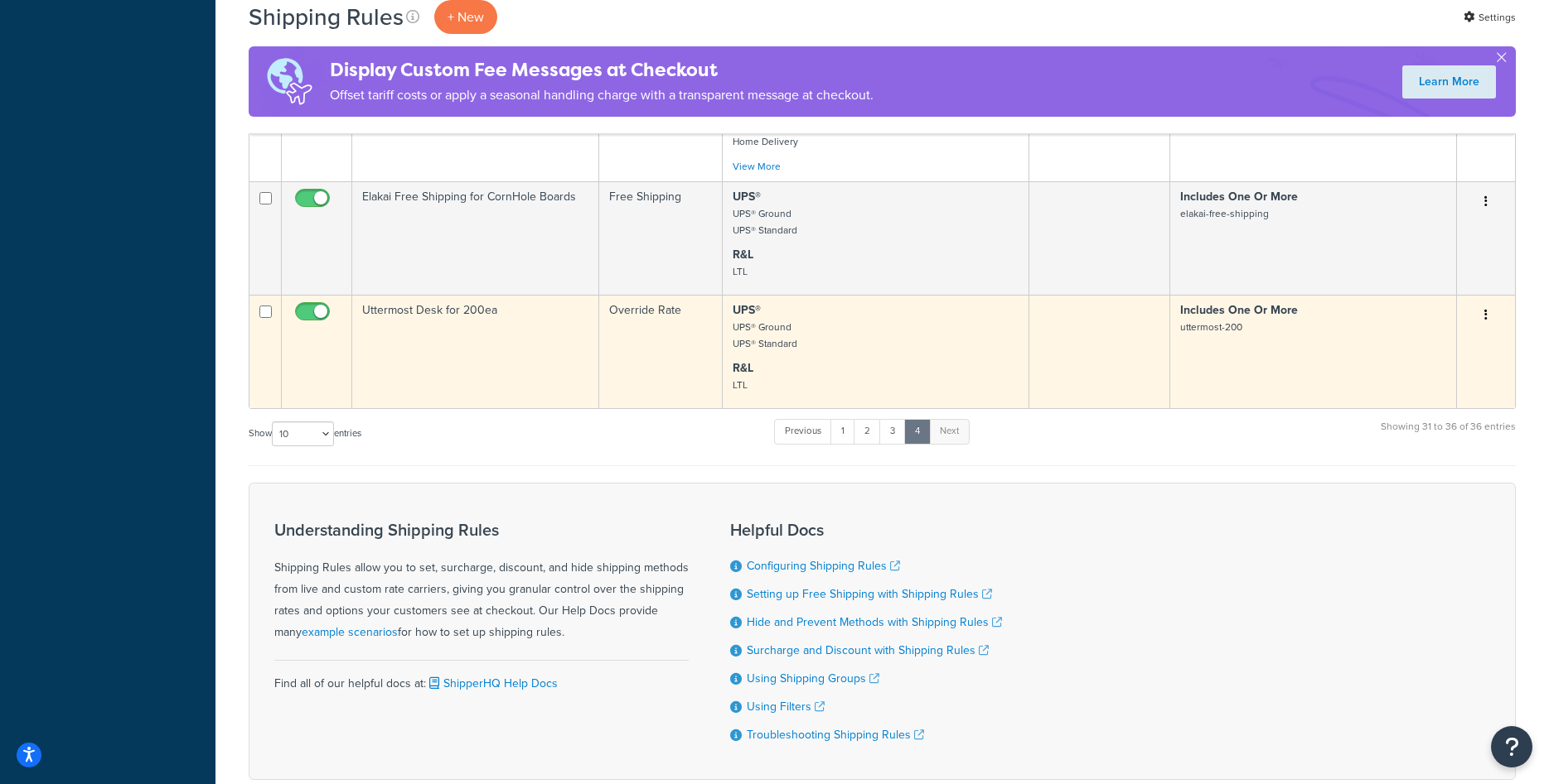
click at [521, 338] on td "Uttermost Desk for 200ea" at bounding box center [475, 352] width 247 height 114
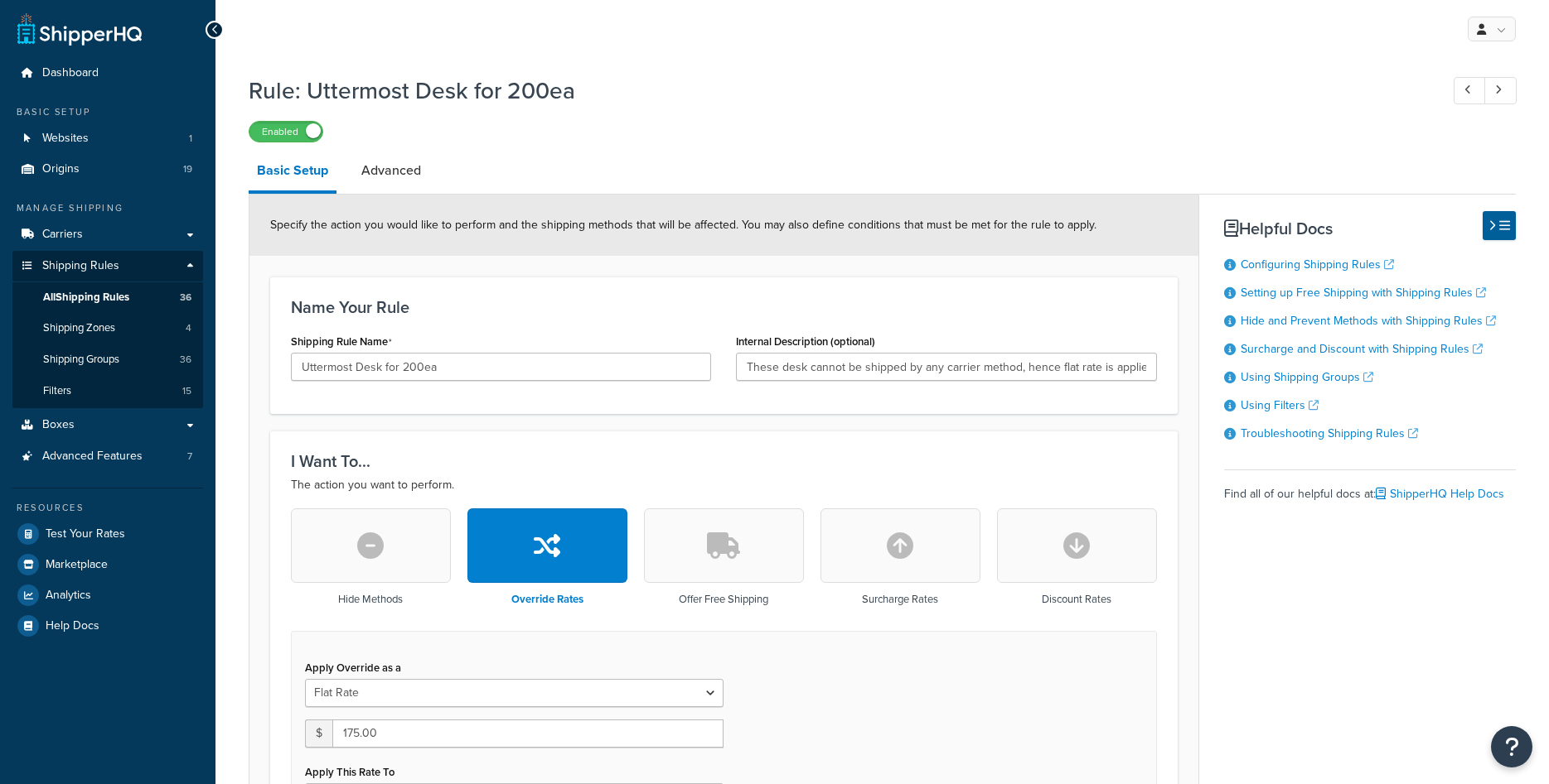
select select "ITEM"
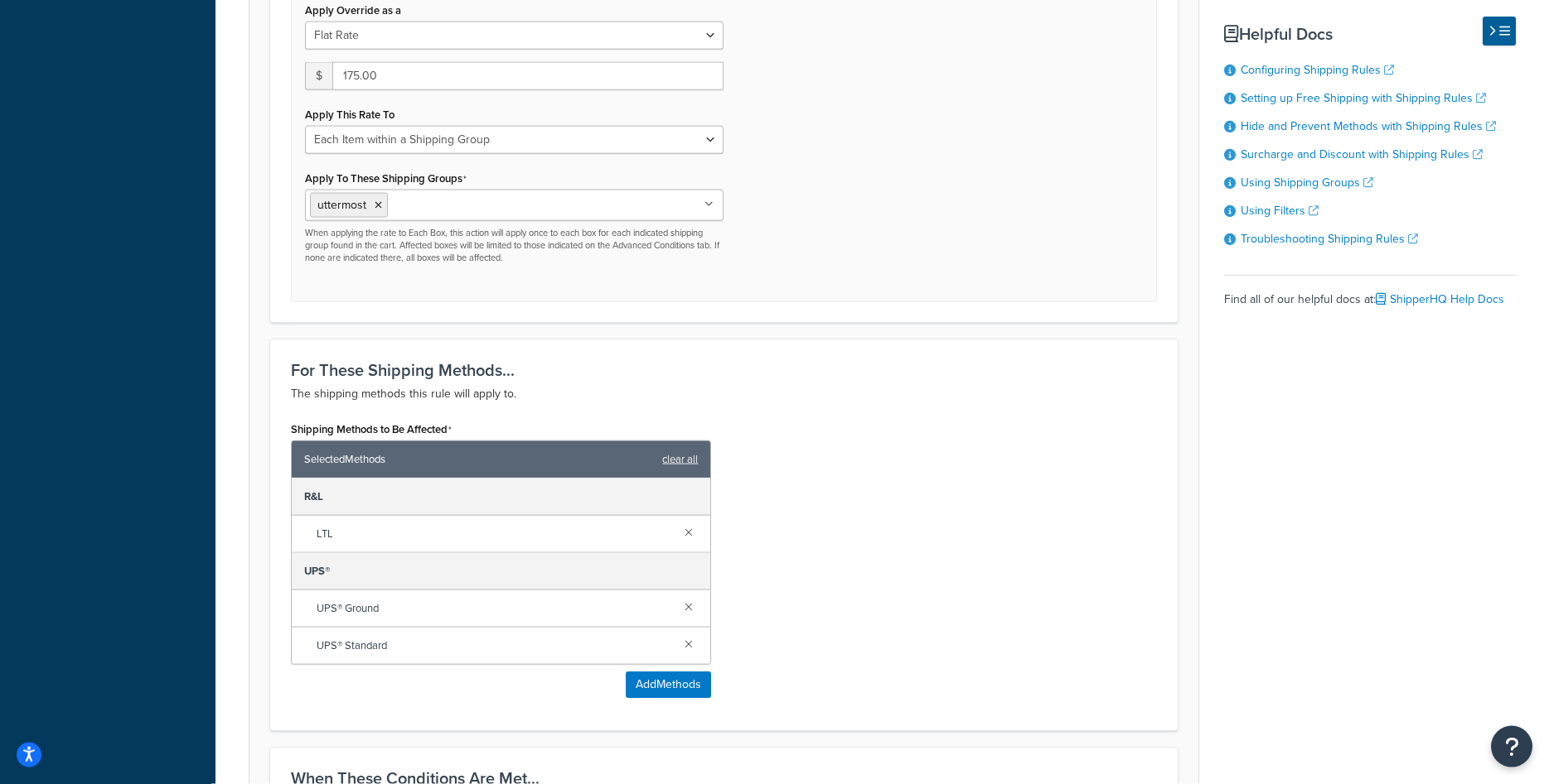
scroll to position [539, 0]
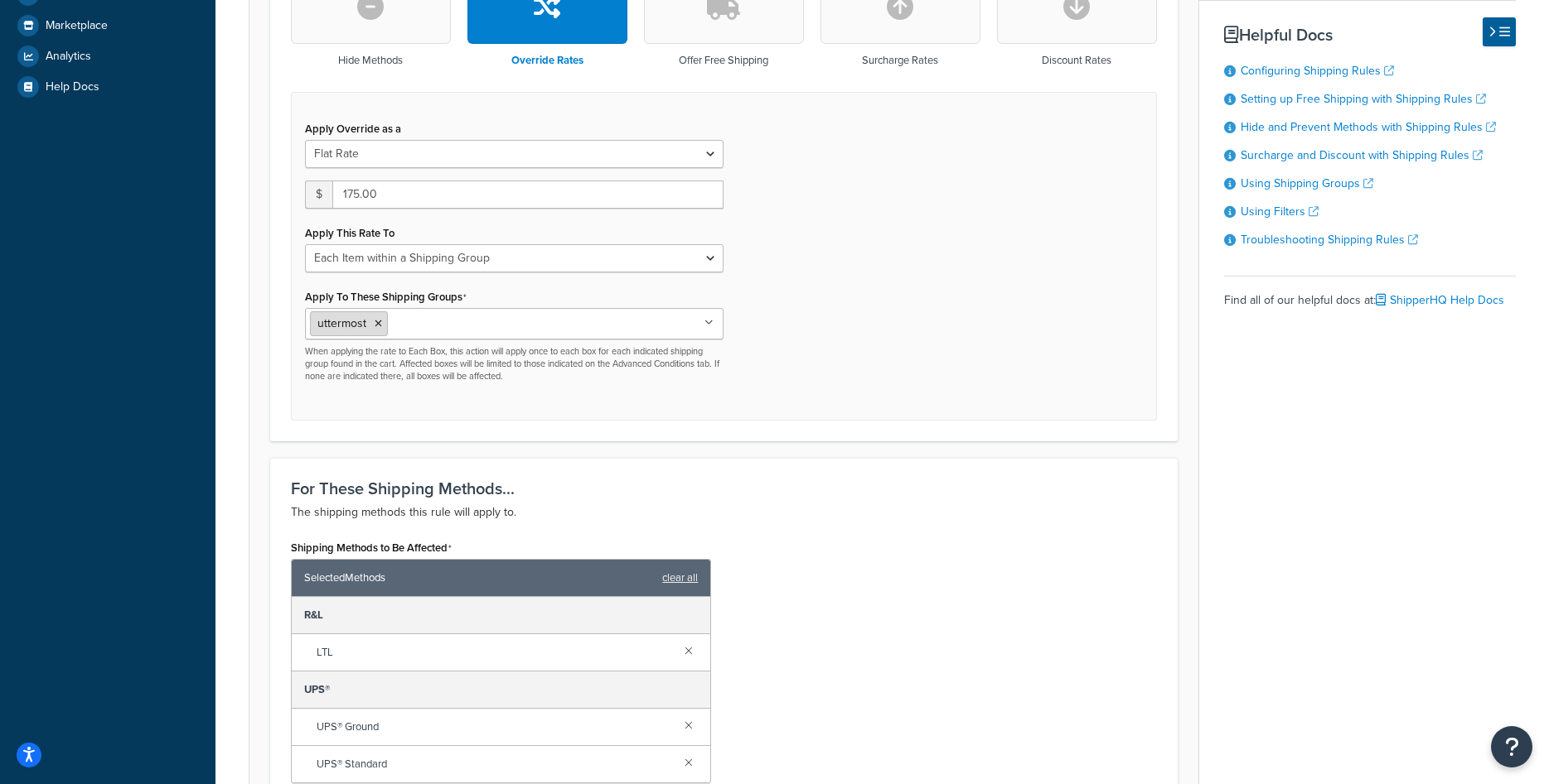
click at [377, 324] on icon at bounding box center [378, 324] width 8 height 10
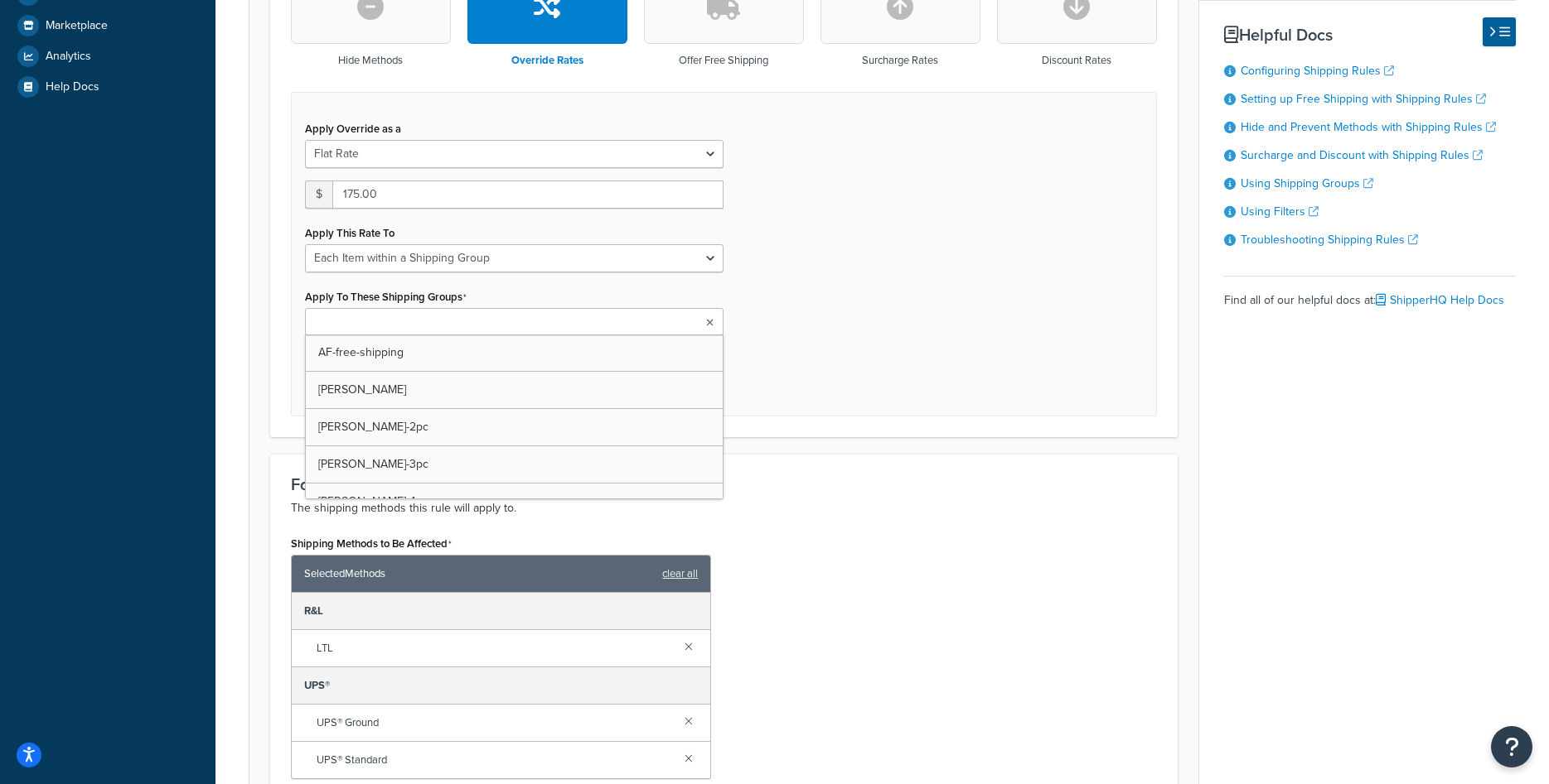
click at [377, 324] on input "Apply To These Shipping Groups" at bounding box center [383, 323] width 147 height 19
paste input "uttermost-200"
type input "uttermost-200"
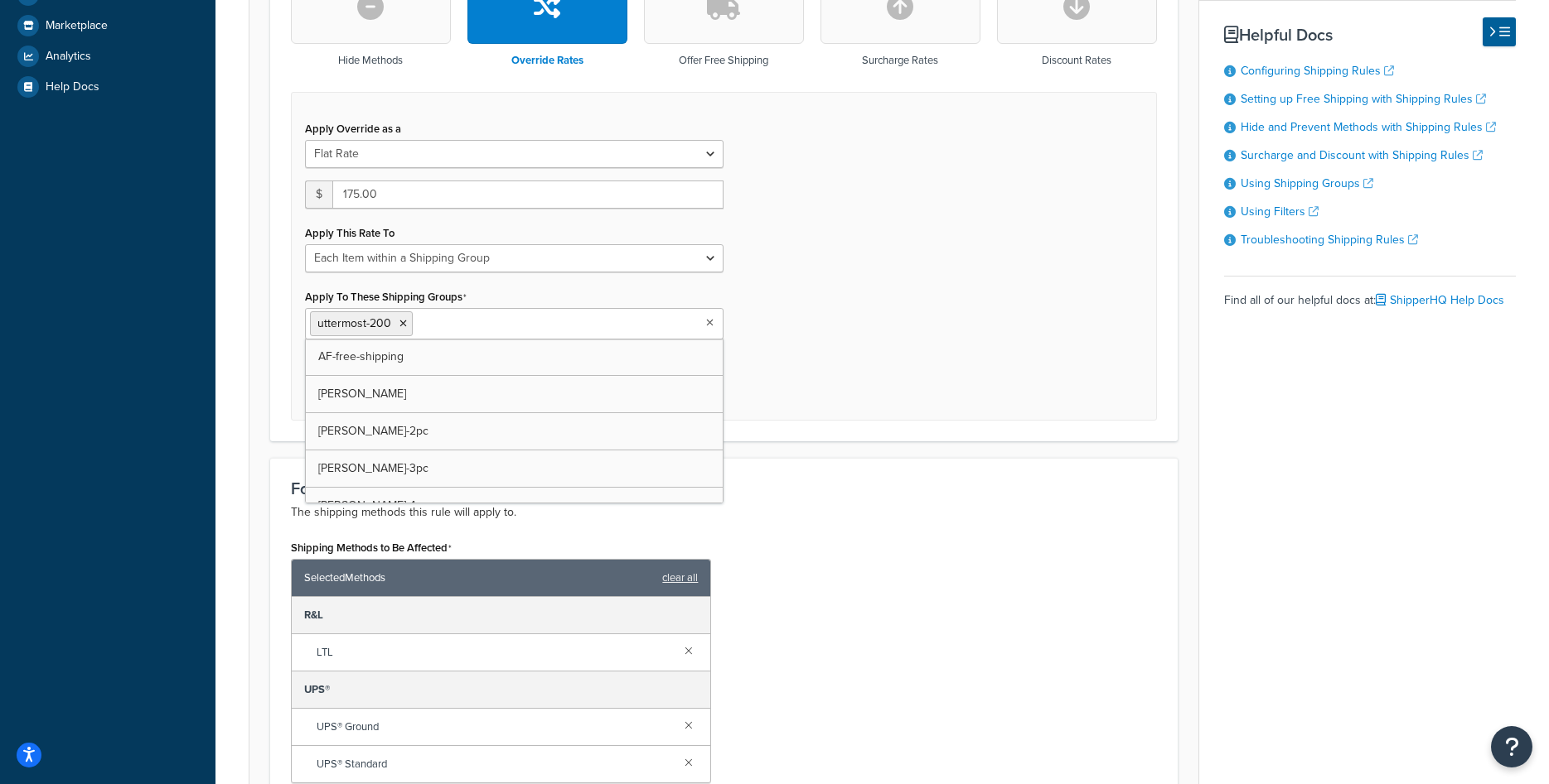
click at [841, 421] on div "I Want To... The action you want to perform. Hide Methods Override Rates Offer …" at bounding box center [724, 166] width 907 height 550
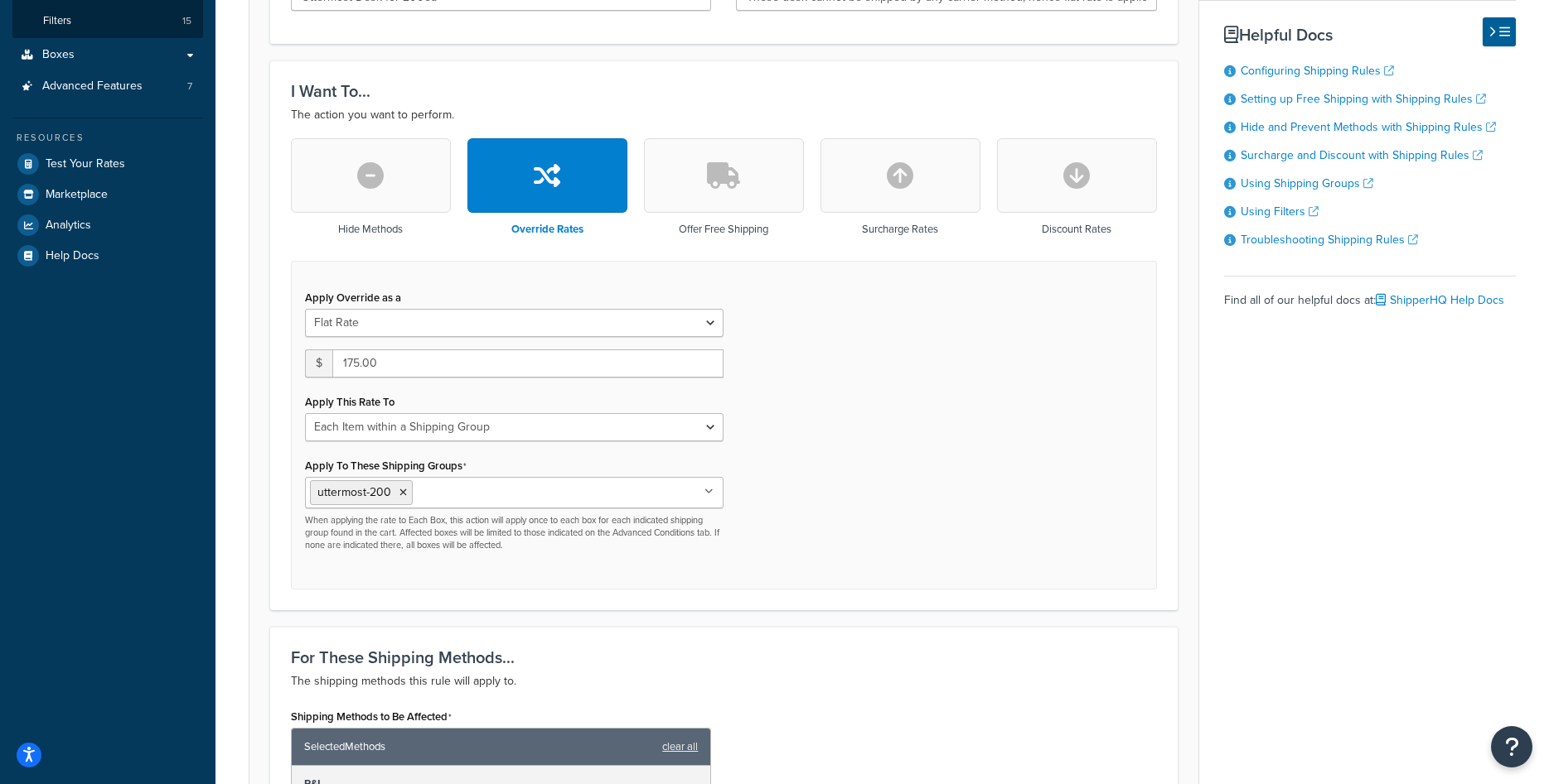
scroll to position [117, 0]
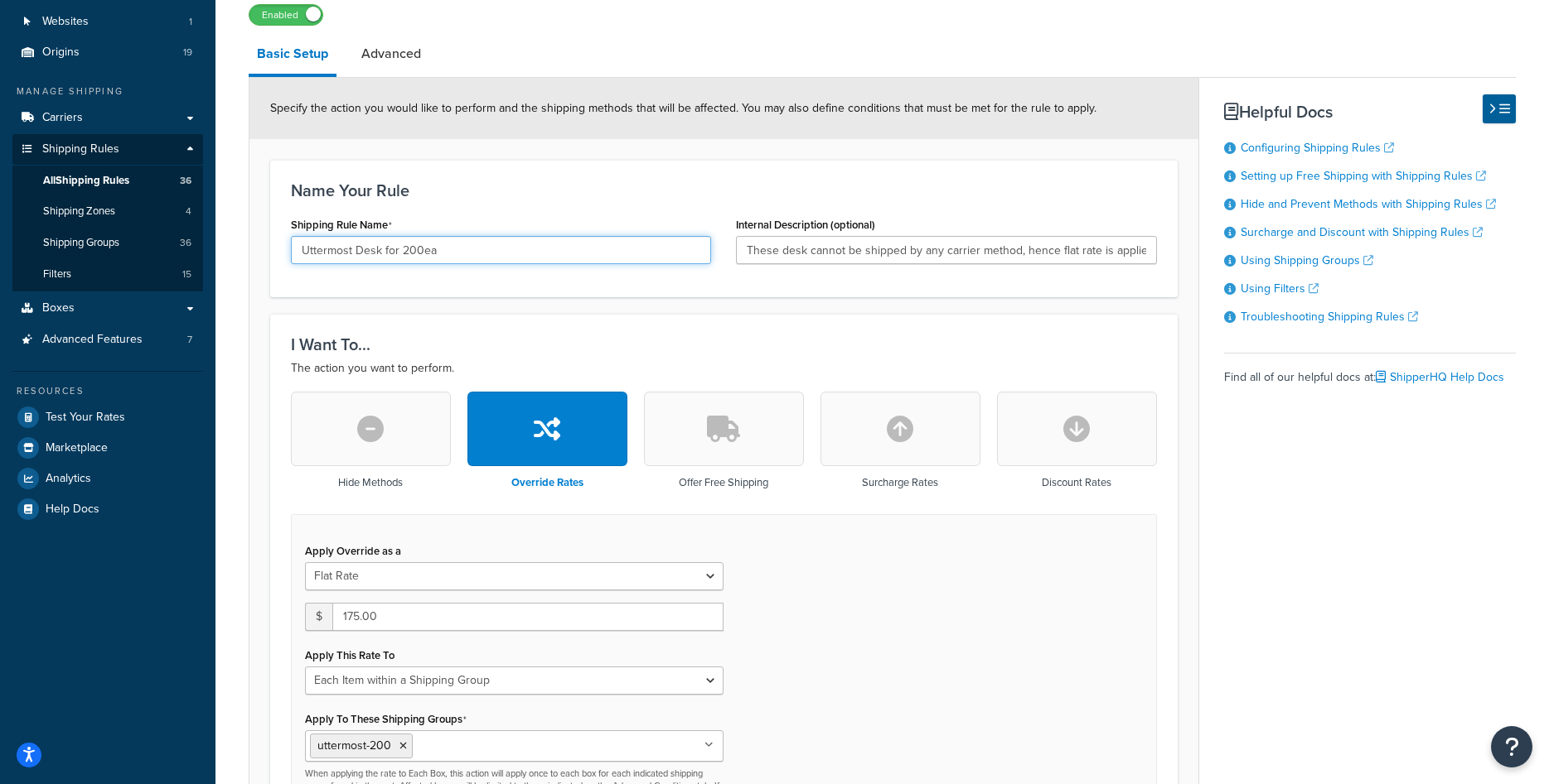
drag, startPoint x: 401, startPoint y: 247, endPoint x: 420, endPoint y: 247, distance: 19.0
click at [420, 247] on input "Uttermost Desk for 200ea" at bounding box center [500, 250] width 420 height 28
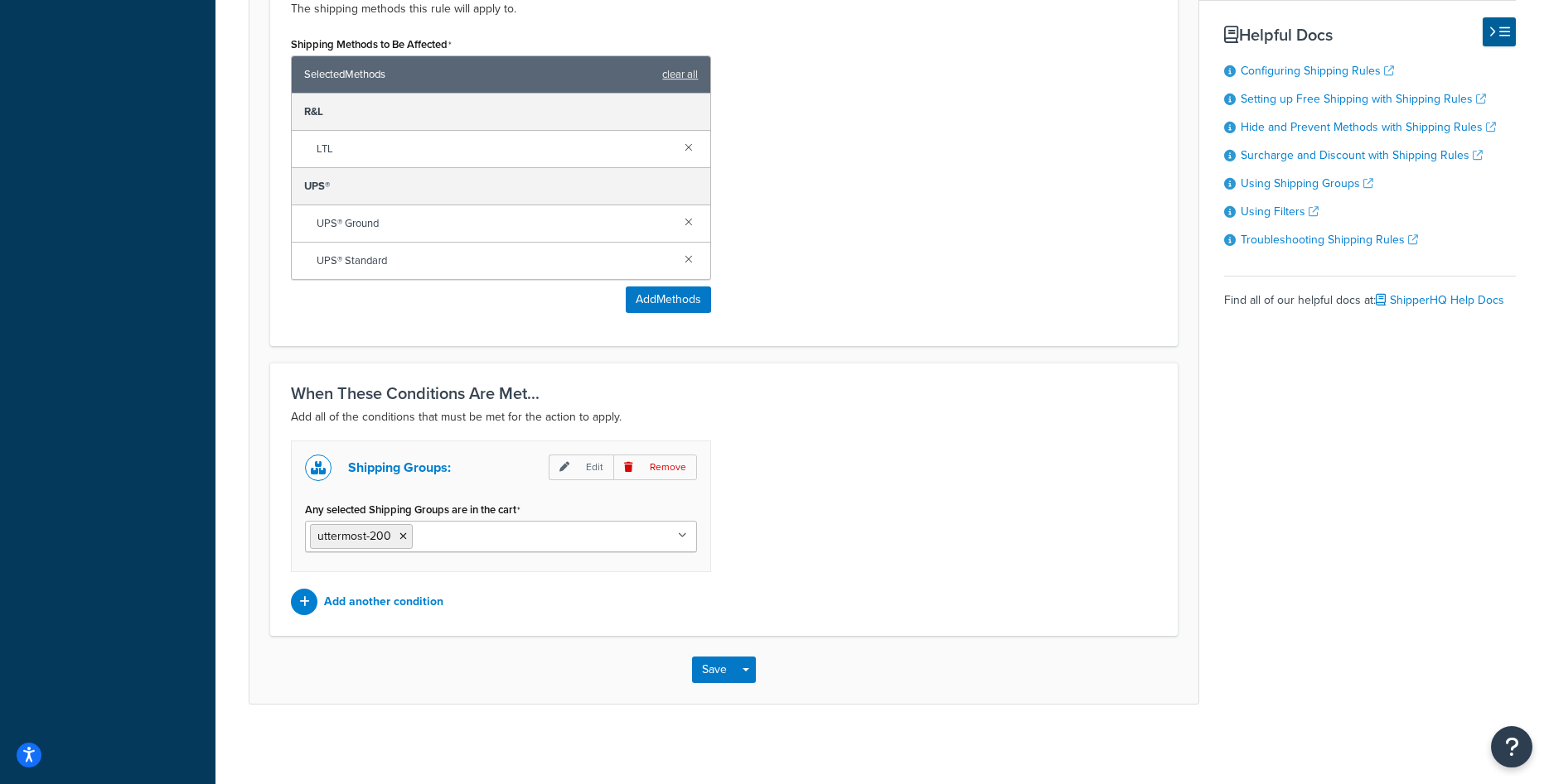
scroll to position [1046, 0]
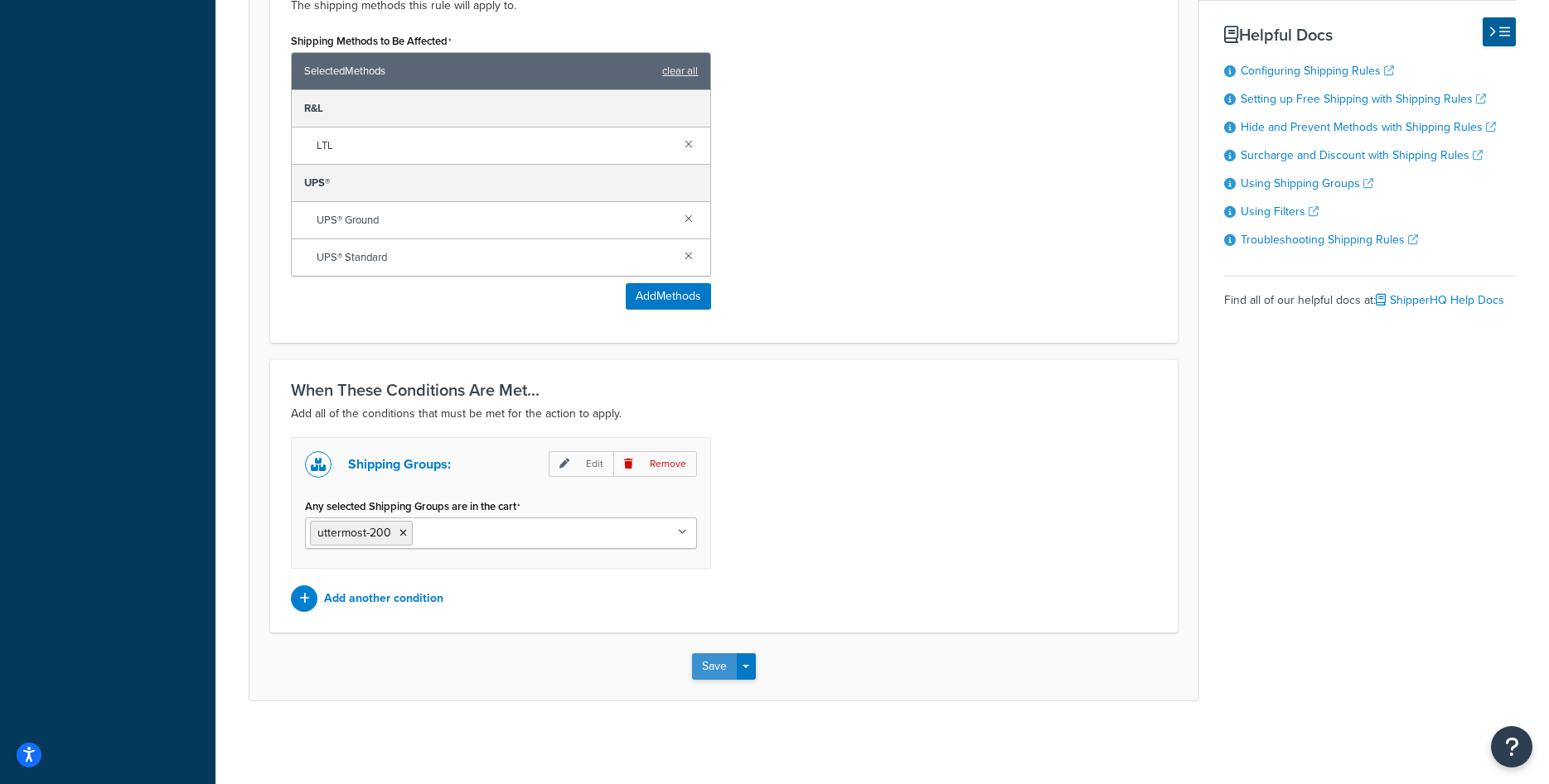
type input "Uttermost Desk for 175ea"
click at [716, 665] on button "Save" at bounding box center [714, 666] width 45 height 26
